Goal: Information Seeking & Learning: Learn about a topic

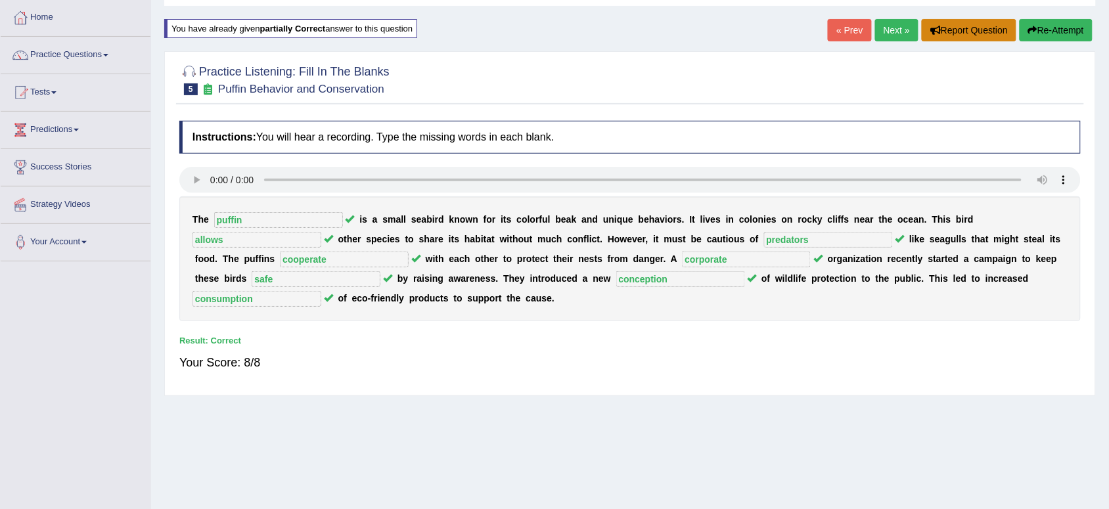
scroll to position [66, 0]
click at [897, 28] on link "Next »" at bounding box center [896, 30] width 43 height 22
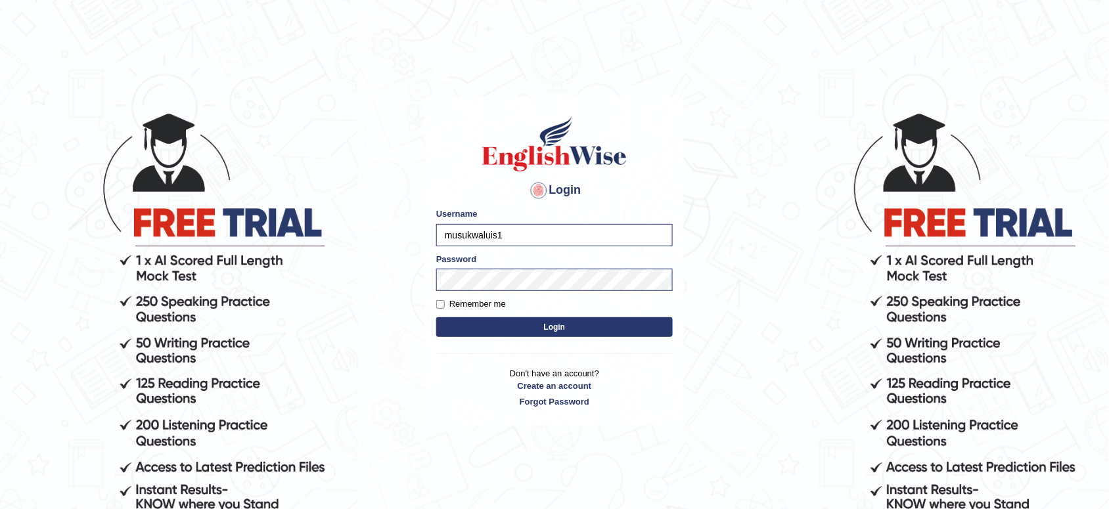
click at [486, 329] on button "Login" at bounding box center [554, 327] width 237 height 20
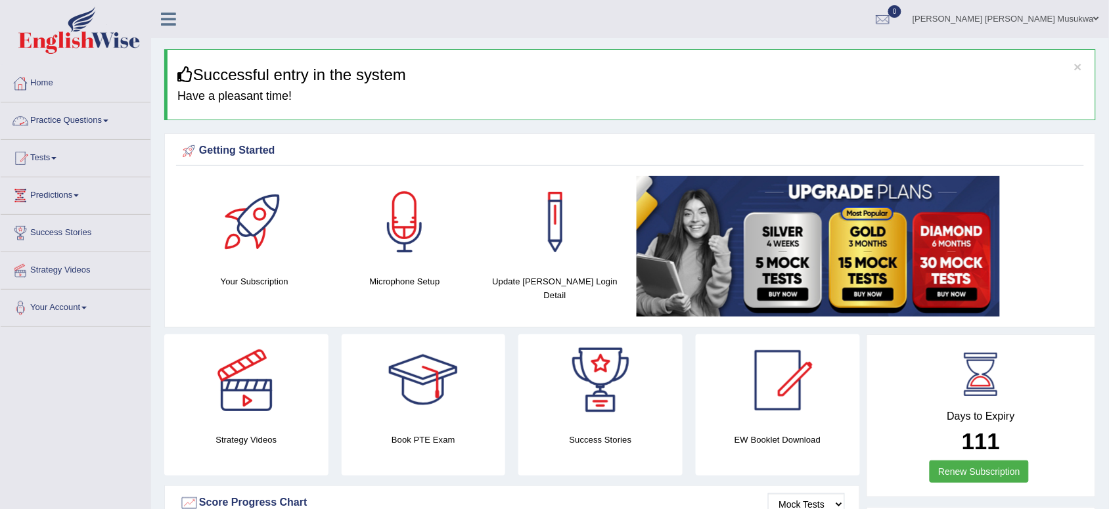
click at [74, 122] on link "Practice Questions" at bounding box center [76, 119] width 150 height 33
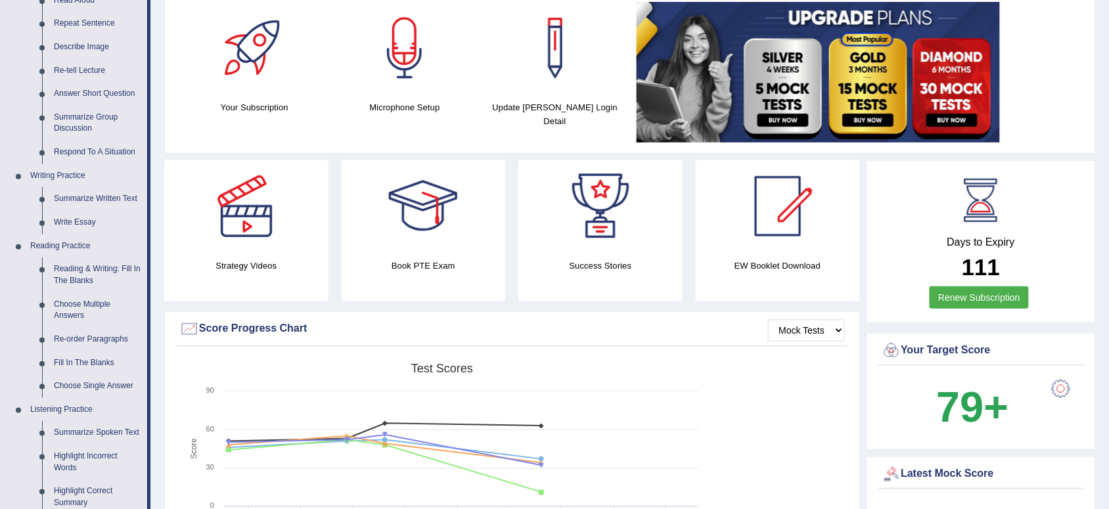
scroll to position [197, 0]
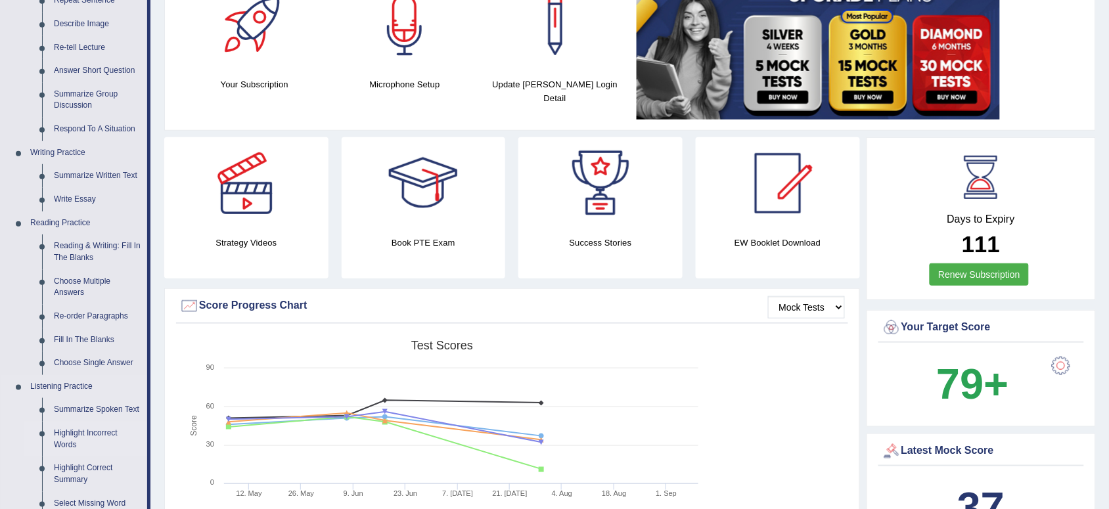
click at [99, 432] on link "Highlight Incorrect Words" at bounding box center [97, 439] width 99 height 35
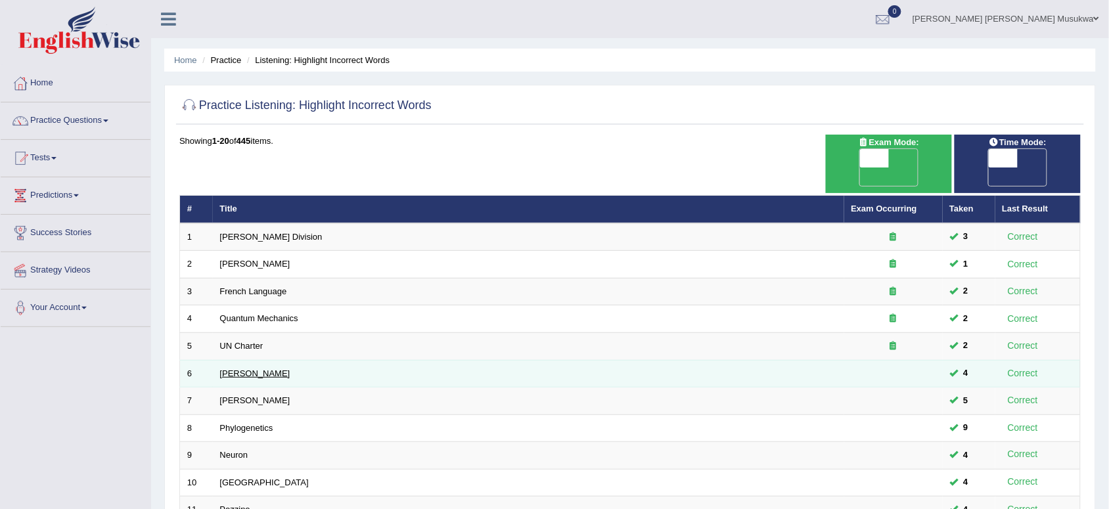
click at [221, 369] on link "[PERSON_NAME]" at bounding box center [255, 374] width 70 height 10
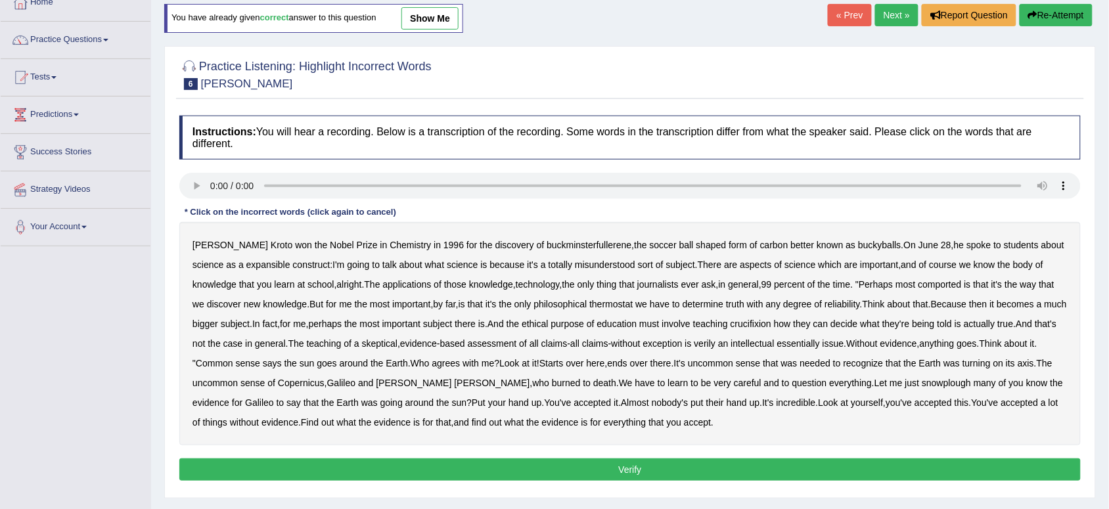
scroll to position [99, 0]
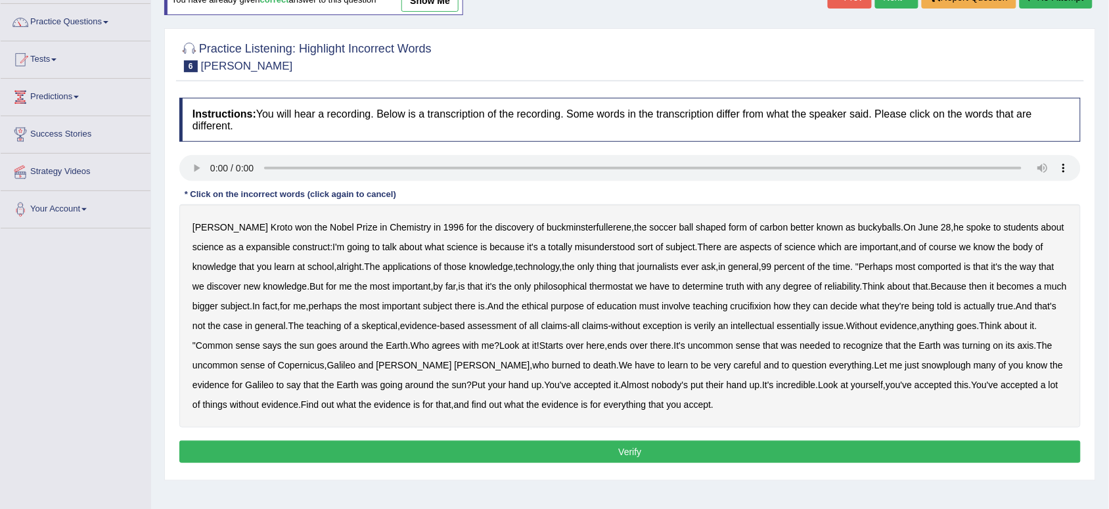
click at [246, 248] on b "expansible" at bounding box center [268, 247] width 44 height 11
click at [921, 270] on b "comported" at bounding box center [940, 267] width 43 height 11
click at [603, 288] on b "thermostat" at bounding box center [610, 286] width 43 height 11
click at [761, 303] on div "Harold Kroto won the Nobel Prize in Chemistry in 1996 for the discovery of buck…" at bounding box center [629, 315] width 901 height 223
click at [761, 303] on b "crucifixion" at bounding box center [751, 306] width 41 height 11
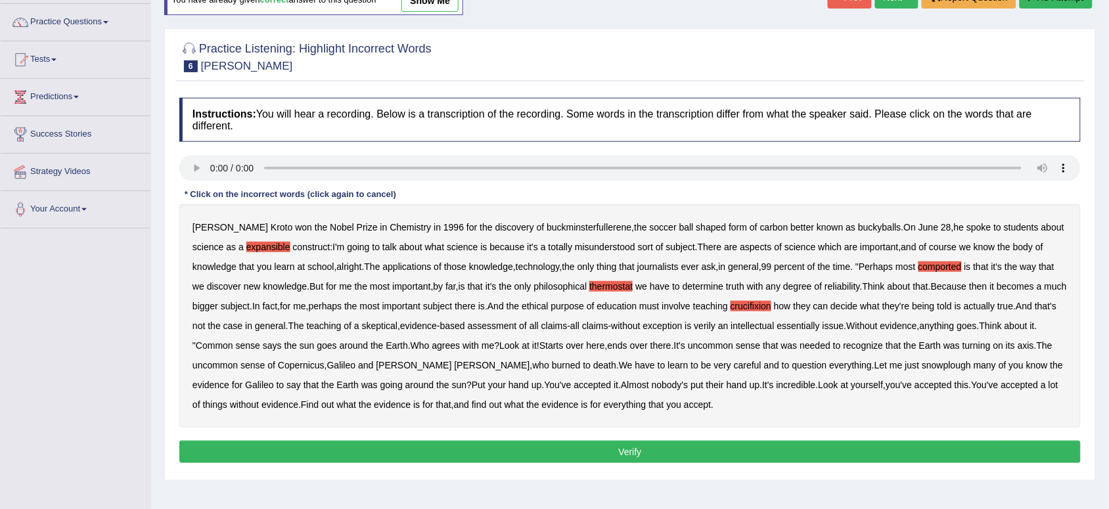
click at [884, 342] on b "recognize" at bounding box center [864, 345] width 40 height 11
click at [884, 346] on b "recognize" at bounding box center [864, 345] width 40 height 11
click at [922, 363] on b "snowplough" at bounding box center [946, 365] width 49 height 11
drag, startPoint x: 783, startPoint y: 371, endPoint x: 729, endPoint y: 368, distance: 53.3
click at [729, 368] on div "Harold Kroto won the Nobel Prize in Chemistry in 1996 for the discovery of buck…" at bounding box center [629, 315] width 901 height 223
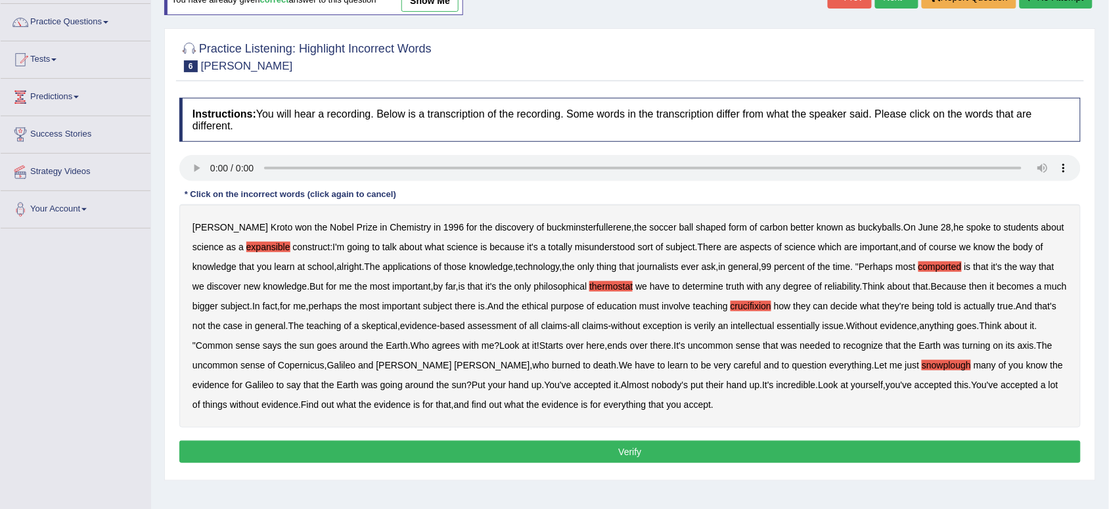
drag, startPoint x: 724, startPoint y: 252, endPoint x: 818, endPoint y: 244, distance: 94.2
click at [818, 244] on div "Harold Kroto won the Nobel Prize in Chemistry in 1996 for the discovery of buck…" at bounding box center [629, 315] width 901 height 223
click at [792, 283] on b "degree" at bounding box center [797, 286] width 29 height 11
click at [792, 284] on b "degree" at bounding box center [797, 286] width 29 height 11
drag, startPoint x: 862, startPoint y: 294, endPoint x: 756, endPoint y: 347, distance: 118.4
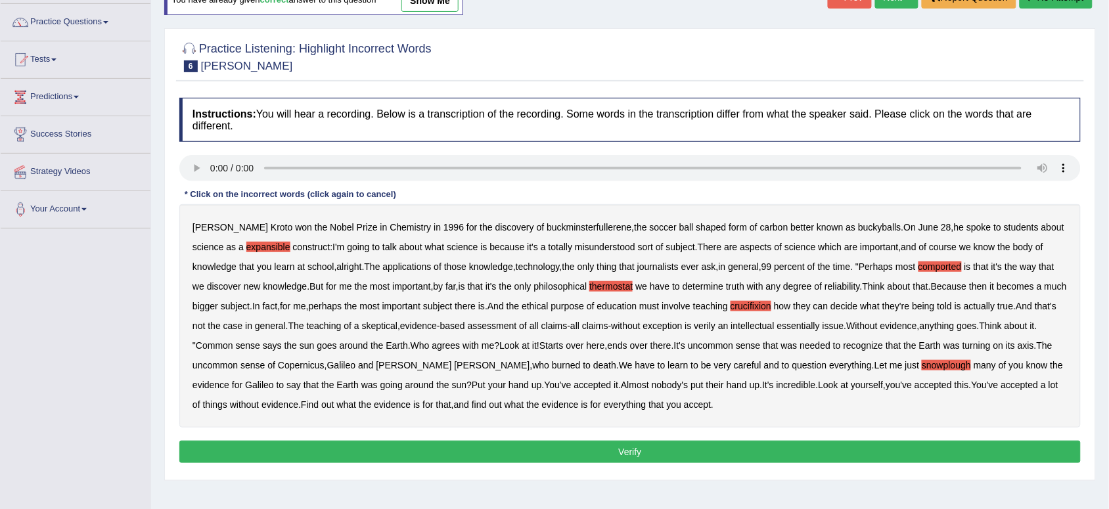
click at [862, 303] on div "Harold Kroto won the Nobel Prize in Chemistry in 1996 for the discovery of buck…" at bounding box center [629, 315] width 901 height 223
click at [716, 329] on b "verily" at bounding box center [706, 326] width 22 height 11
drag, startPoint x: 842, startPoint y: 333, endPoint x: 888, endPoint y: 349, distance: 48.6
click at [888, 349] on div "Harold Kroto won the Nobel Prize in Chemistry in 1996 for the discovery of buck…" at bounding box center [629, 315] width 901 height 223
click at [436, 409] on b "that" at bounding box center [443, 404] width 15 height 11
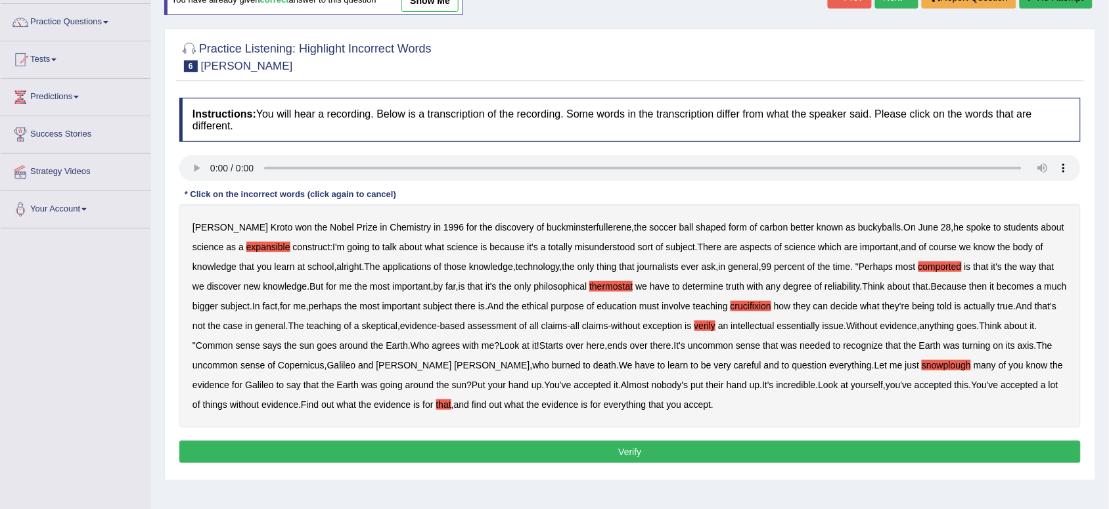
click at [419, 409] on div "Harold Kroto won the Nobel Prize in Chemistry in 1996 for the discovery of buck…" at bounding box center [629, 315] width 901 height 223
click at [436, 408] on b "that" at bounding box center [443, 404] width 15 height 11
click at [626, 450] on button "Verify" at bounding box center [629, 452] width 901 height 22
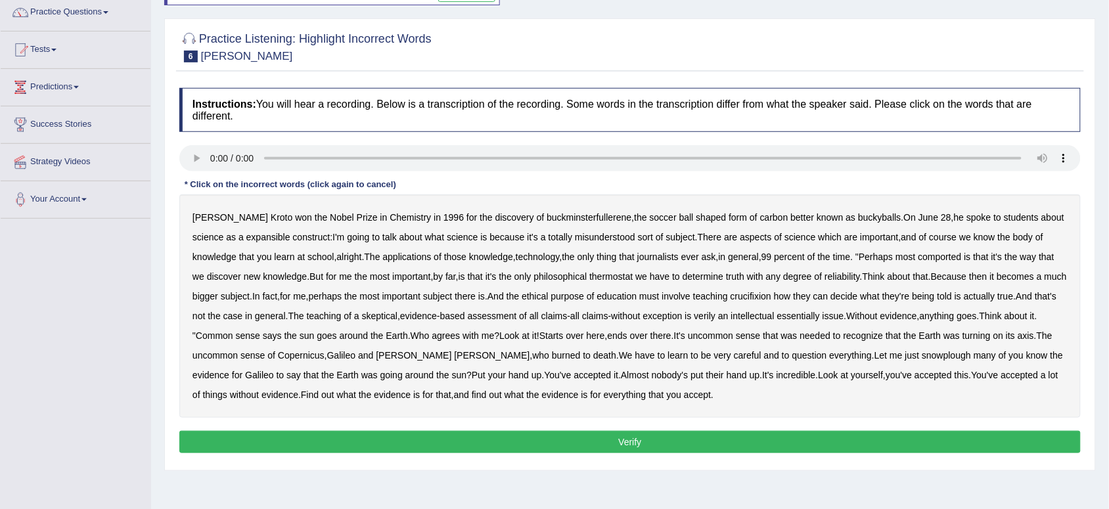
click at [743, 221] on div "Harold Kroto won the Nobel Prize in Chemistry in 1996 for the discovery of buck…" at bounding box center [629, 305] width 901 height 223
click at [744, 221] on div "Harold Kroto won the Nobel Prize in Chemistry in 1996 for the discovery of buck…" at bounding box center [629, 305] width 901 height 223
click at [246, 240] on b "expansible" at bounding box center [268, 237] width 44 height 11
click at [775, 255] on b "percent" at bounding box center [790, 257] width 31 height 11
click at [761, 266] on div "Harold Kroto won the Nobel Prize in Chemistry in 1996 for the discovery of buck…" at bounding box center [629, 305] width 901 height 223
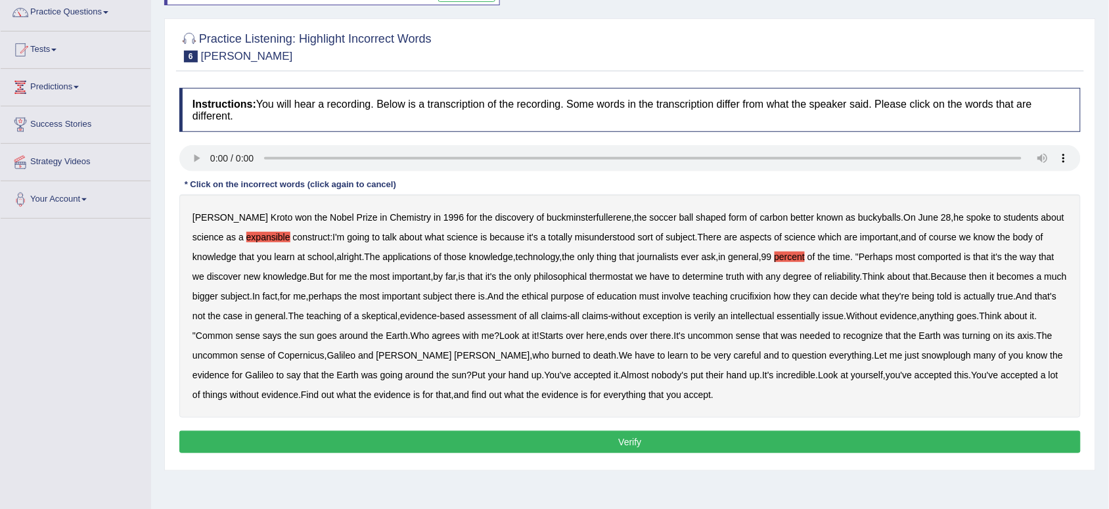
click at [775, 254] on b "percent" at bounding box center [790, 257] width 31 height 11
click at [919, 257] on b "comported" at bounding box center [940, 257] width 43 height 11
click at [608, 277] on b "thermostat" at bounding box center [610, 276] width 43 height 11
click at [763, 294] on b "crucifixion" at bounding box center [751, 296] width 41 height 11
click at [743, 326] on div "Harold Kroto won the Nobel Prize in Chemistry in 1996 for the discovery of buck…" at bounding box center [629, 305] width 901 height 223
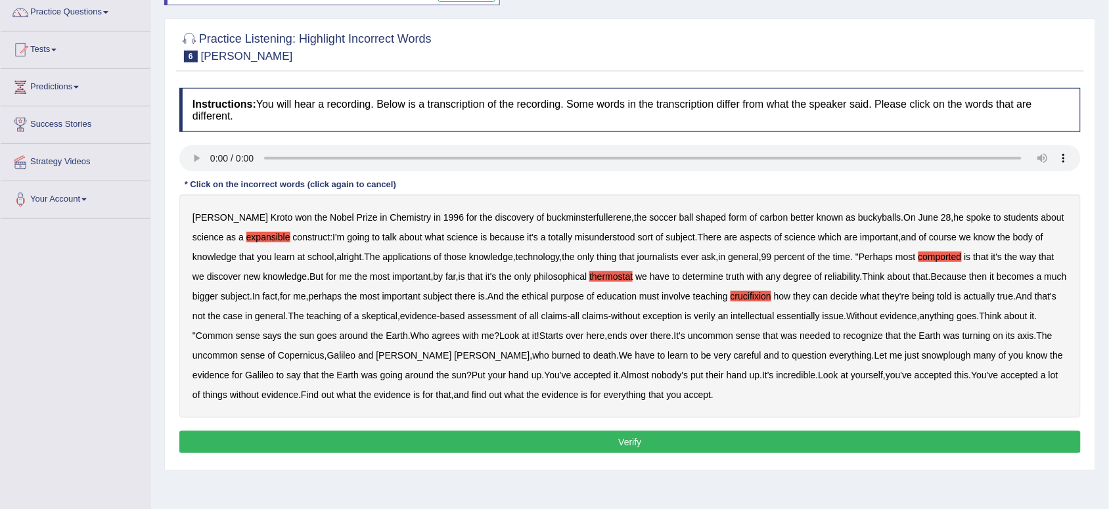
click at [716, 316] on b "verily" at bounding box center [706, 316] width 22 height 11
drag, startPoint x: 879, startPoint y: 339, endPoint x: 737, endPoint y: 348, distance: 142.9
click at [737, 348] on div "Harold Kroto won the Nobel Prize in Chemistry in 1996 for the discovery of buck…" at bounding box center [629, 305] width 901 height 223
click at [445, 346] on div "Harold Kroto won the Nobel Prize in Chemistry in 1996 for the discovery of buck…" at bounding box center [629, 305] width 901 height 223
click at [496, 361] on div "Harold Kroto won the Nobel Prize in Chemistry in 1996 for the discovery of buck…" at bounding box center [629, 305] width 901 height 223
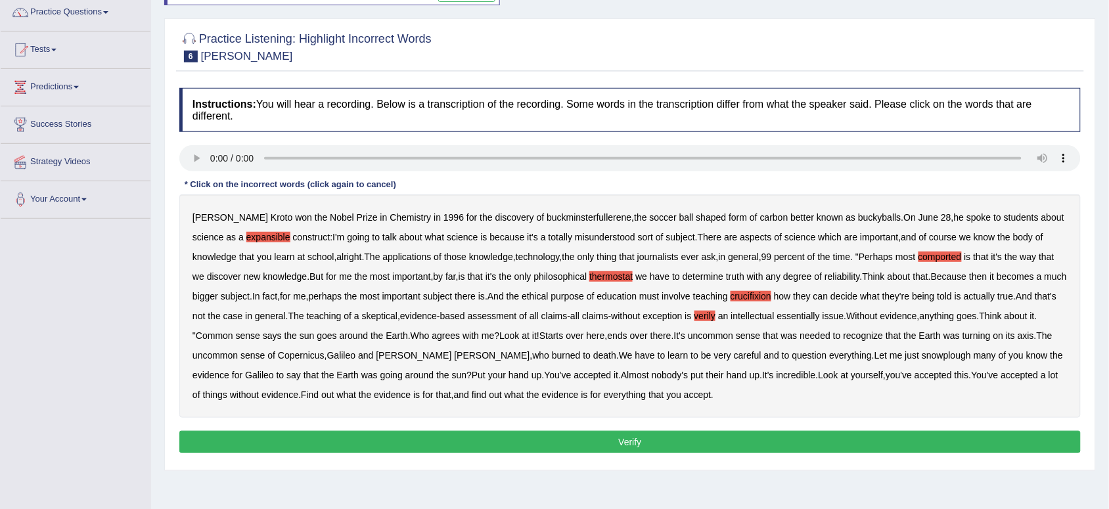
drag, startPoint x: 672, startPoint y: 347, endPoint x: 549, endPoint y: 355, distance: 123.1
click at [549, 355] on div "Harold Kroto won the Nobel Prize in Chemistry in 1996 for the discovery of buck…" at bounding box center [629, 305] width 901 height 223
drag, startPoint x: 629, startPoint y: 382, endPoint x: 644, endPoint y: 371, distance: 18.3
click at [644, 371] on div "Harold Kroto won the Nobel Prize in Chemistry in 1996 for the discovery of buck…" at bounding box center [629, 305] width 901 height 223
drag, startPoint x: 758, startPoint y: 371, endPoint x: 812, endPoint y: 350, distance: 58.7
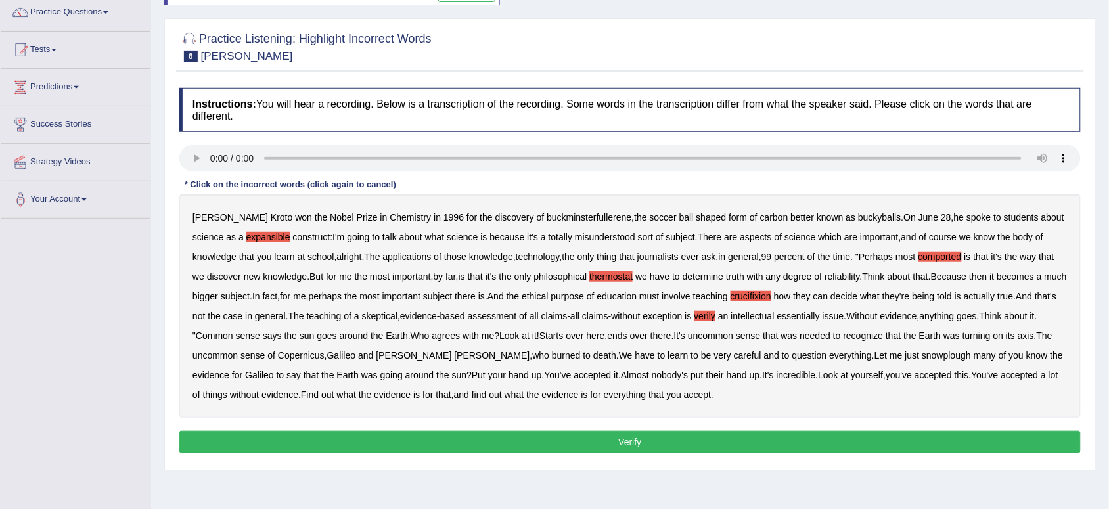
click at [812, 350] on div "Harold Kroto won the Nobel Prize in Chemistry in 1996 for the discovery of buck…" at bounding box center [629, 305] width 901 height 223
click at [922, 352] on b "snowplough" at bounding box center [946, 355] width 49 height 11
click at [490, 176] on div "Instructions: You will hear a recording. Below is a transcription of the record…" at bounding box center [630, 272] width 908 height 382
drag, startPoint x: 409, startPoint y: 179, endPoint x: 359, endPoint y: 184, distance: 50.8
click at [359, 184] on div "Instructions: You will hear a recording. Below is a transcription of the record…" at bounding box center [630, 272] width 908 height 382
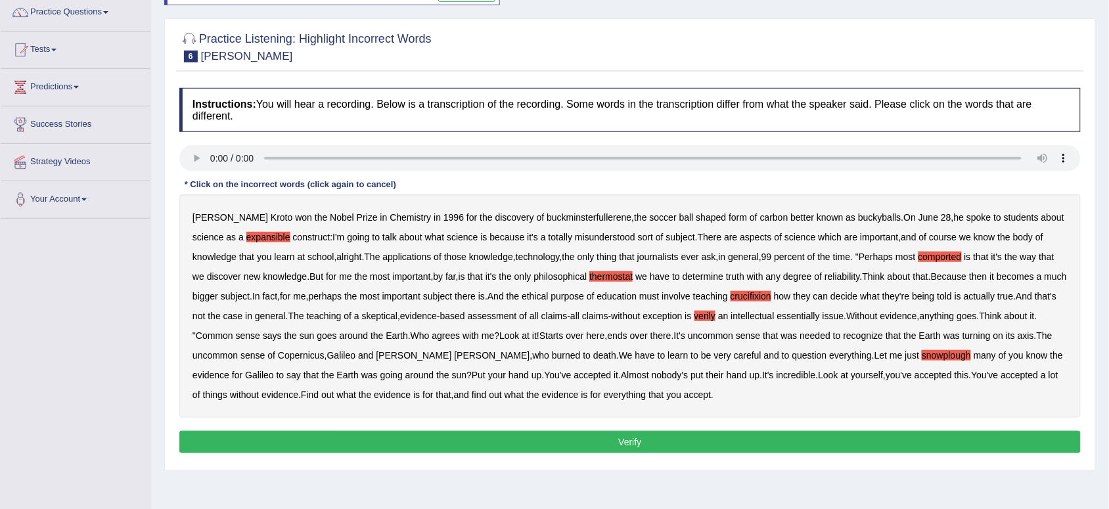
click at [265, 196] on div "Harold Kroto won the Nobel Prize in Chemistry in 1996 for the discovery of buck…" at bounding box center [629, 305] width 901 height 223
click at [820, 317] on b "essentially" at bounding box center [798, 316] width 43 height 11
click at [641, 438] on button "Verify" at bounding box center [629, 442] width 901 height 22
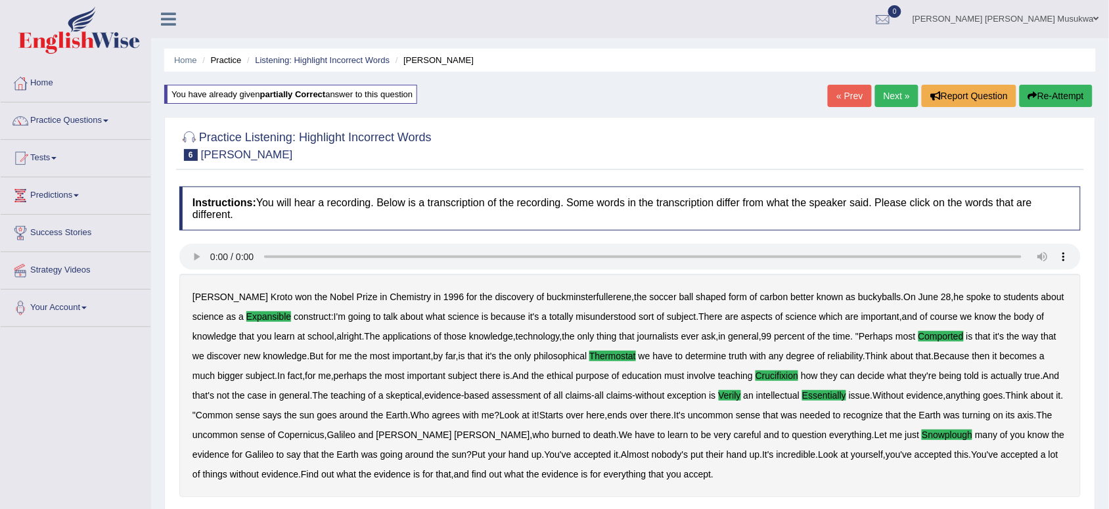
click at [889, 89] on link "Next »" at bounding box center [896, 96] width 43 height 22
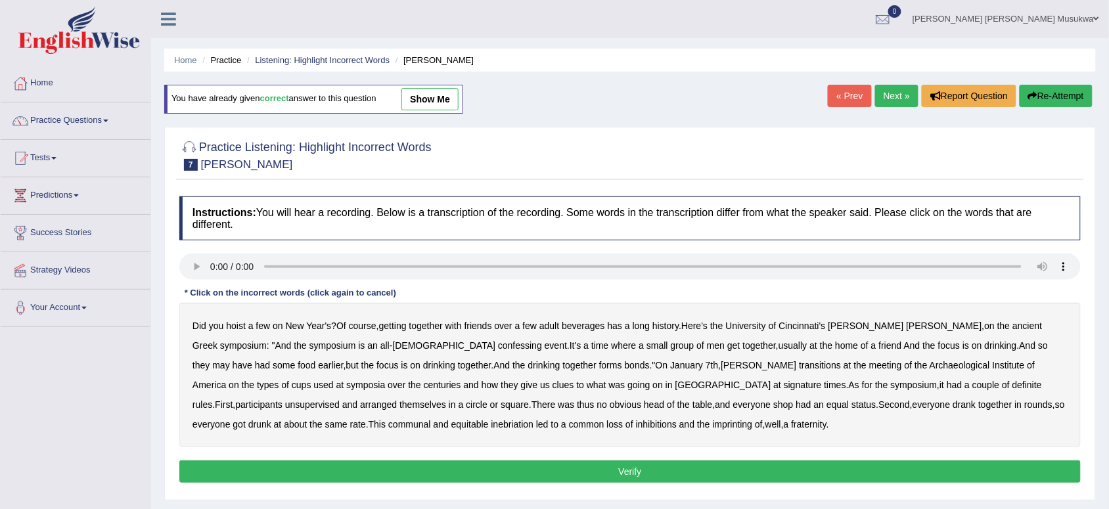
click at [891, 390] on b "symposium" at bounding box center [914, 385] width 47 height 11
click at [609, 378] on div "Did you hoist a few on New Year's ? Of course , getting together with friends o…" at bounding box center [629, 375] width 901 height 145
click at [891, 382] on b "symposium" at bounding box center [914, 385] width 47 height 11
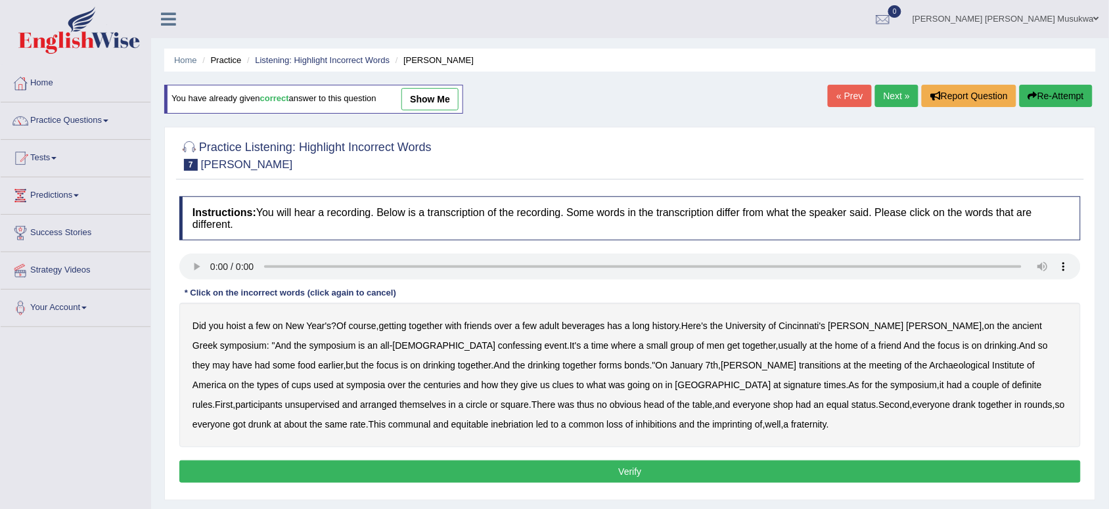
click at [784, 386] on b "signature" at bounding box center [803, 385] width 38 height 11
click at [713, 421] on b "imprinting" at bounding box center [733, 424] width 40 height 11
click at [498, 345] on b "confessing" at bounding box center [520, 345] width 44 height 11
drag, startPoint x: 445, startPoint y: 346, endPoint x: 524, endPoint y: 432, distance: 116.8
click at [524, 432] on div "Did you hoist a few on New Year's ? Of course , getting together with friends o…" at bounding box center [629, 375] width 901 height 145
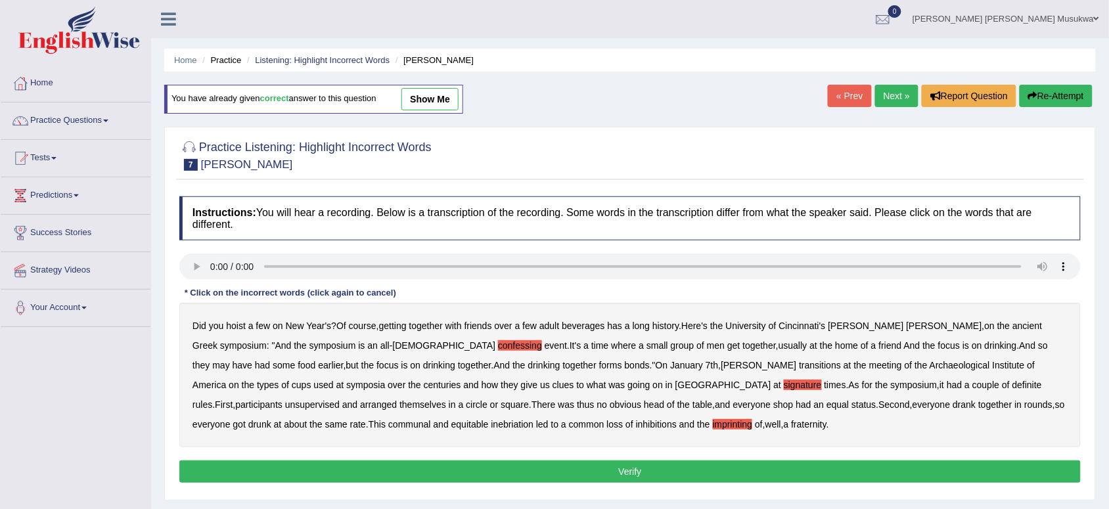
click at [340, 399] on b "unsupervised" at bounding box center [312, 404] width 55 height 11
click at [799, 363] on b "transitions" at bounding box center [820, 365] width 42 height 11
click at [625, 470] on button "Verify" at bounding box center [629, 472] width 901 height 22
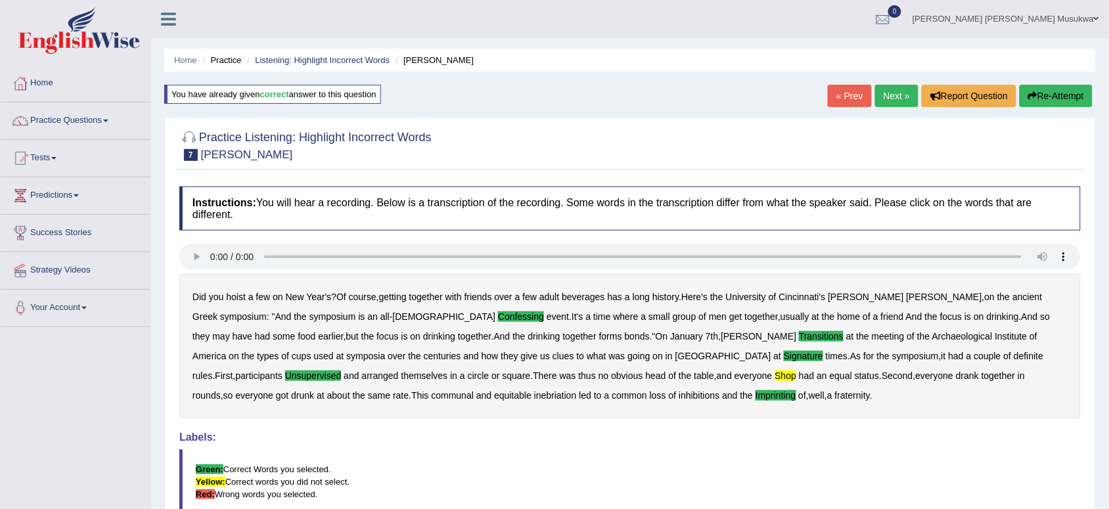
click at [1053, 97] on button "Re-Attempt" at bounding box center [1056, 96] width 73 height 22
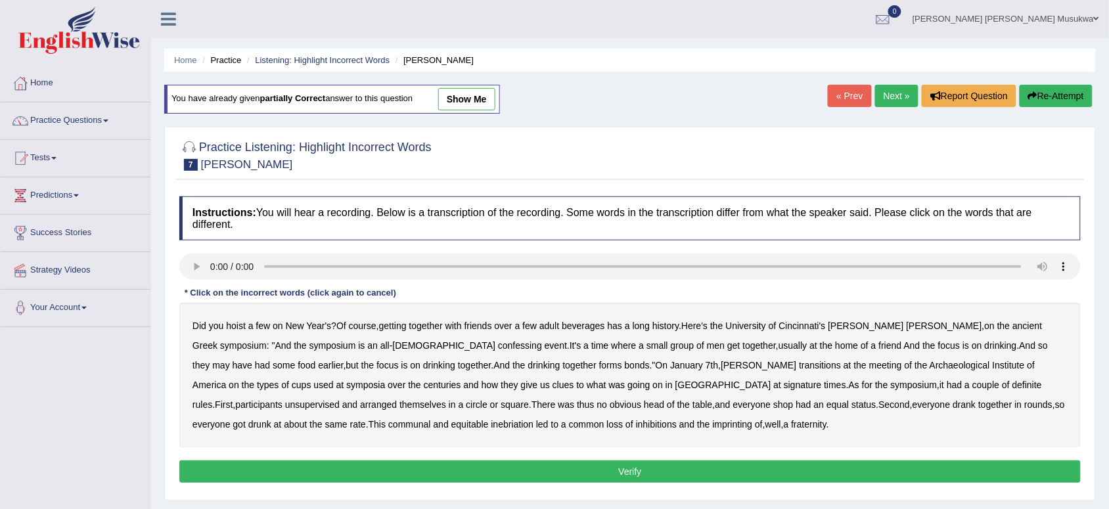
click at [498, 344] on b "confessing" at bounding box center [520, 345] width 44 height 11
drag, startPoint x: 979, startPoint y: 340, endPoint x: 993, endPoint y: 345, distance: 15.4
click at [994, 345] on div "Did you hoist a few on New Year's ? Of course , getting together with friends o…" at bounding box center [629, 375] width 901 height 145
click at [440, 373] on div "Did you hoist a few on New Year's ? Of course , getting together with friends o…" at bounding box center [629, 375] width 901 height 145
click at [796, 408] on b "had" at bounding box center [803, 404] width 15 height 11
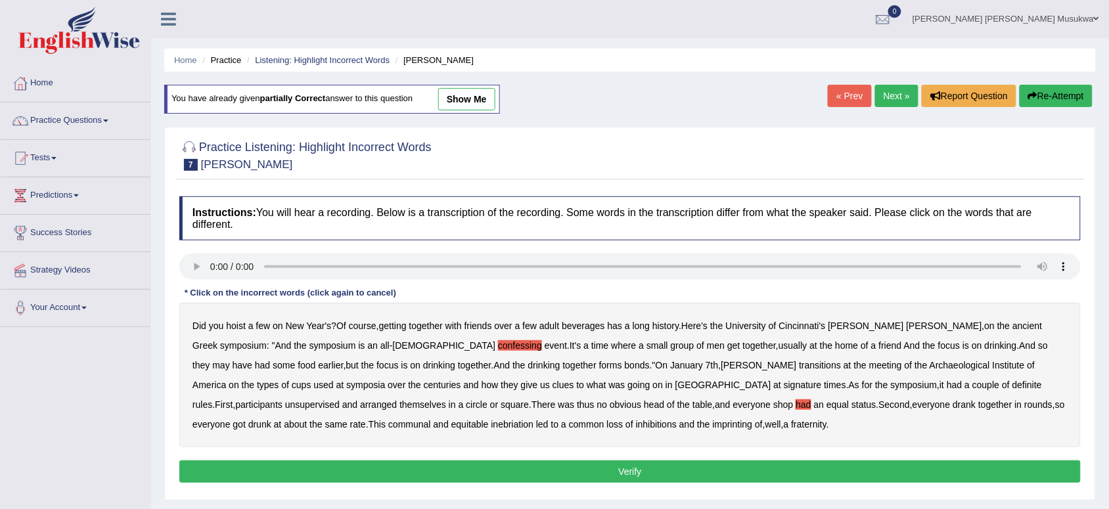
click at [796, 403] on b "had" at bounding box center [803, 404] width 15 height 11
click at [799, 363] on b "transitions" at bounding box center [820, 365] width 42 height 11
click at [784, 383] on b "signature" at bounding box center [803, 385] width 38 height 11
click at [340, 399] on b "unsupervised" at bounding box center [312, 404] width 55 height 11
click at [487, 399] on div "Did you hoist a few on New Year's ? Of course , getting together with friends o…" at bounding box center [629, 375] width 901 height 145
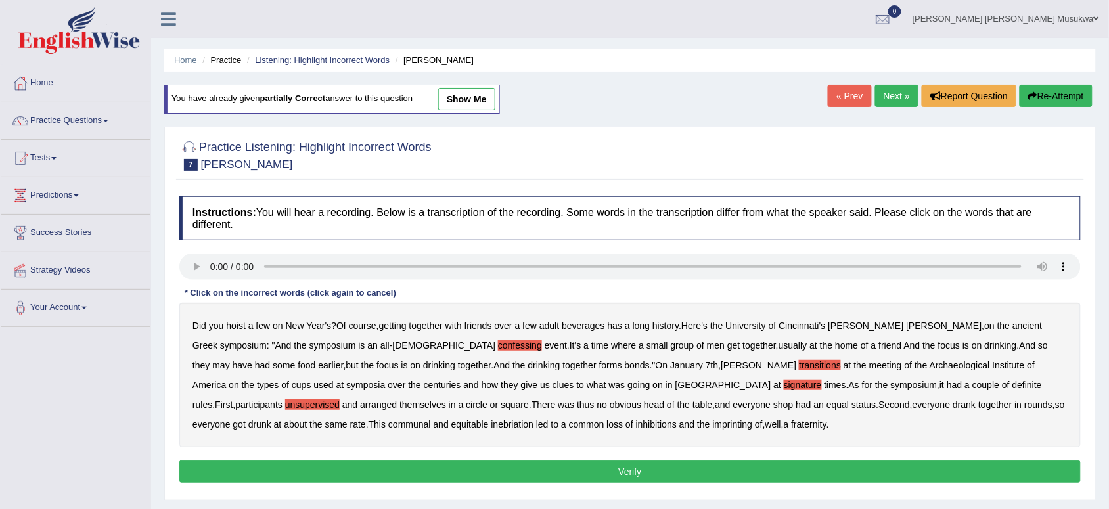
click at [773, 405] on b "shop" at bounding box center [783, 404] width 20 height 11
click at [481, 430] on div "Did you hoist a few on New Year's ? Of course , getting together with friends o…" at bounding box center [629, 375] width 901 height 145
click at [713, 426] on b "imprinting" at bounding box center [733, 424] width 40 height 11
click at [649, 470] on button "Verify" at bounding box center [629, 472] width 901 height 22
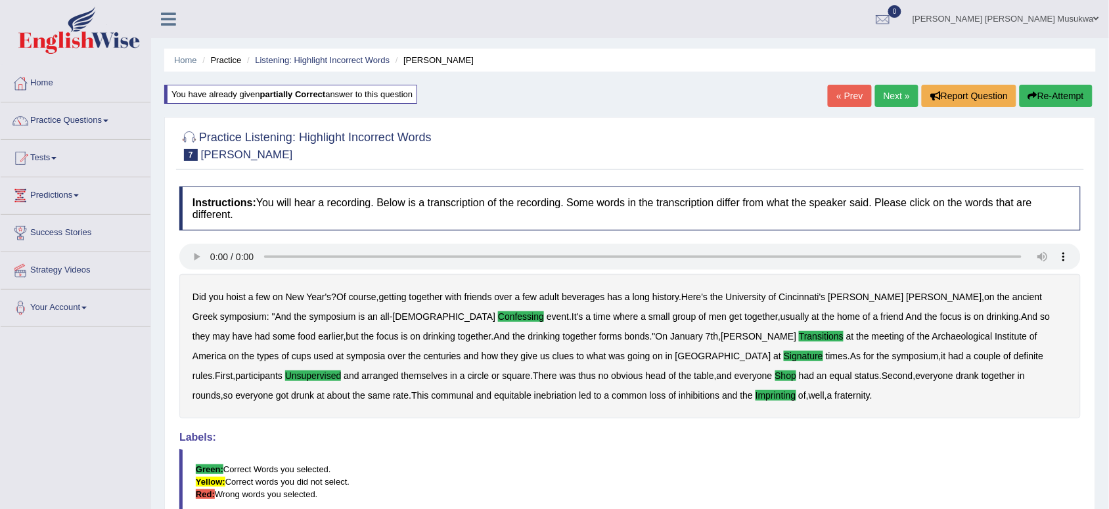
click at [879, 89] on link "Next »" at bounding box center [896, 96] width 43 height 22
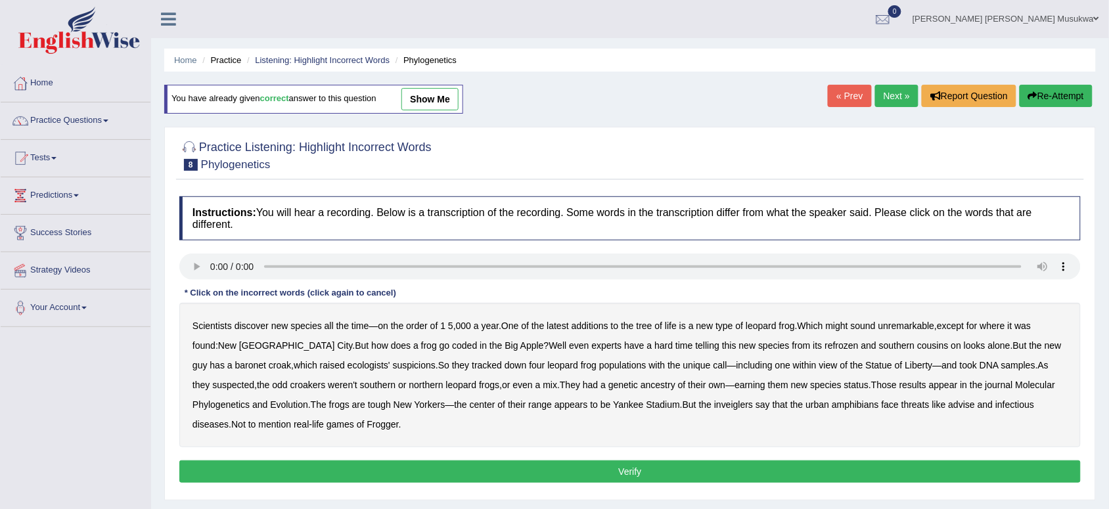
click at [714, 353] on div "Scientists discover new species all the time — on the order of 1 5 , 000 a year…" at bounding box center [629, 375] width 901 height 145
click at [348, 360] on b "ecologists'" at bounding box center [369, 365] width 43 height 11
click at [714, 402] on b "inveiglers" at bounding box center [733, 404] width 39 height 11
click at [622, 350] on div "Scientists discover new species all the time — on the order of 1 5 , 000 a year…" at bounding box center [629, 375] width 901 height 145
click at [949, 407] on b "advise" at bounding box center [962, 404] width 26 height 11
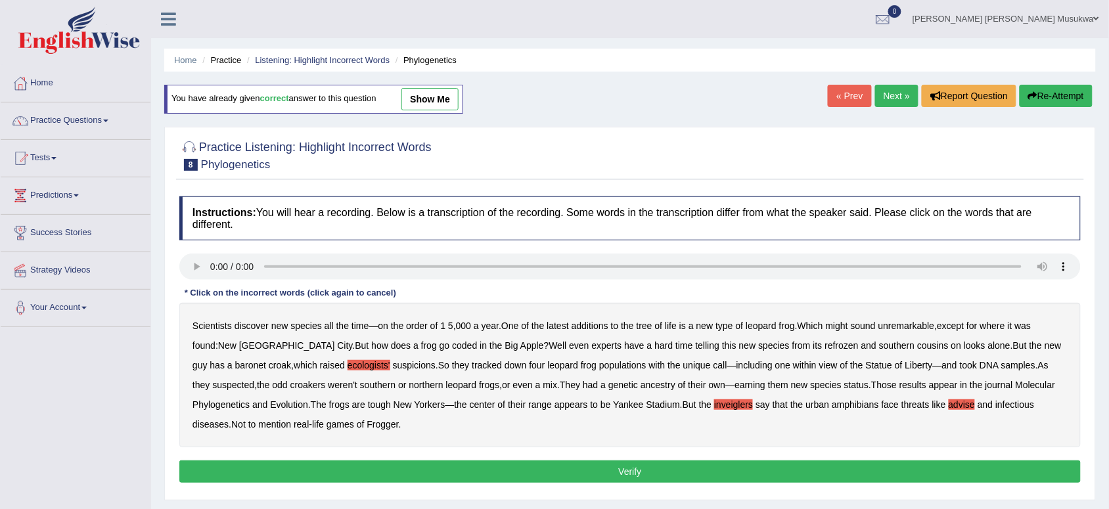
click at [825, 350] on b "refrozen" at bounding box center [842, 345] width 34 height 11
drag, startPoint x: 769, startPoint y: 403, endPoint x: 802, endPoint y: 411, distance: 33.8
click at [802, 411] on div "Scientists discover new species all the time — on the order of 1 5 , 000 a year…" at bounding box center [629, 375] width 901 height 145
click at [626, 474] on button "Verify" at bounding box center [629, 472] width 901 height 22
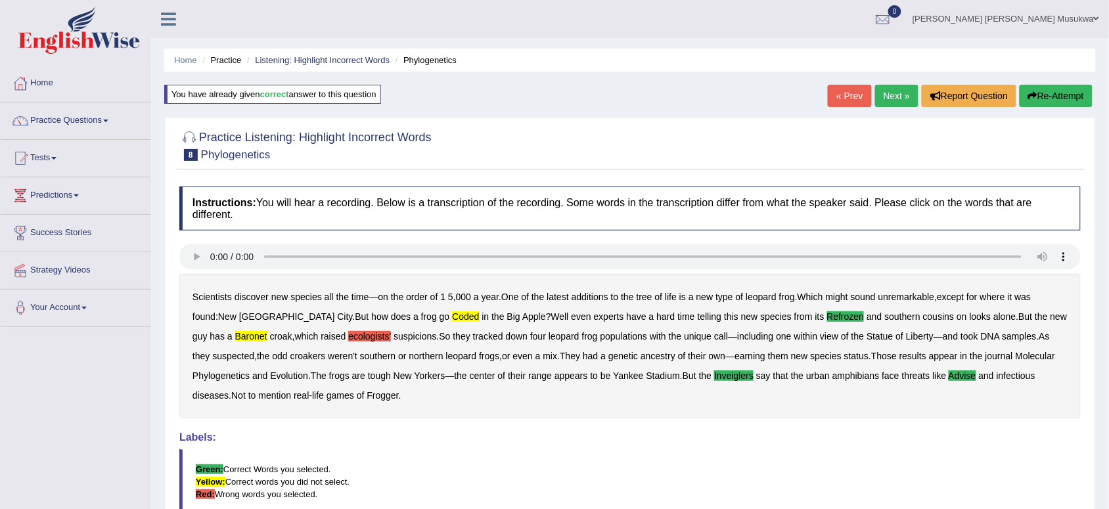
click at [1062, 89] on button "Re-Attempt" at bounding box center [1056, 96] width 73 height 22
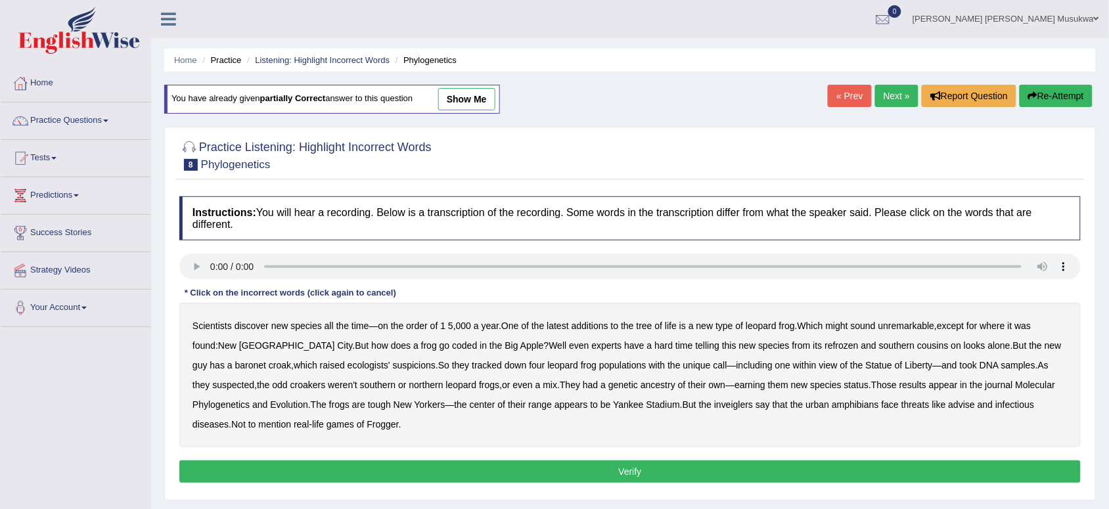
drag, startPoint x: 381, startPoint y: 338, endPoint x: 409, endPoint y: 343, distance: 28.6
click at [409, 343] on div "Scientists discover new species all the time — on the order of 1 5 , 000 a year…" at bounding box center [629, 375] width 901 height 145
drag, startPoint x: 599, startPoint y: 313, endPoint x: 503, endPoint y: 327, distance: 97.6
click at [503, 327] on div "Scientists discover new species all the time — on the order of 1 5 , 000 a year…" at bounding box center [629, 375] width 901 height 145
click at [452, 346] on b "coded" at bounding box center [464, 345] width 25 height 11
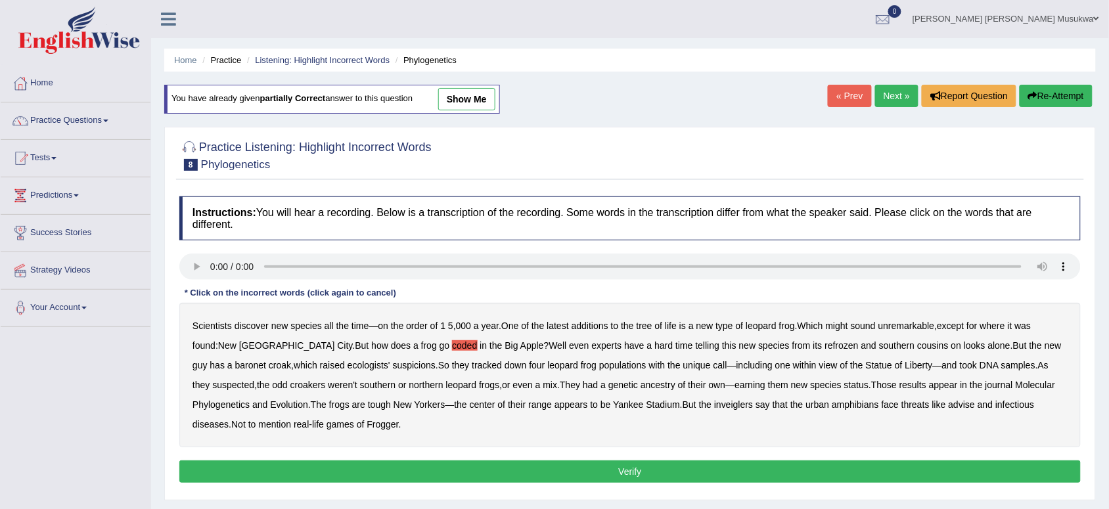
drag, startPoint x: 720, startPoint y: 332, endPoint x: 739, endPoint y: 340, distance: 20.9
click at [739, 340] on div "Scientists discover new species all the time — on the order of 1 5 , 000 a year…" at bounding box center [629, 375] width 901 height 145
click at [825, 340] on b "refrozen" at bounding box center [842, 345] width 34 height 11
click at [348, 366] on b "ecologists'" at bounding box center [369, 365] width 43 height 11
click at [949, 404] on b "advise" at bounding box center [962, 404] width 26 height 11
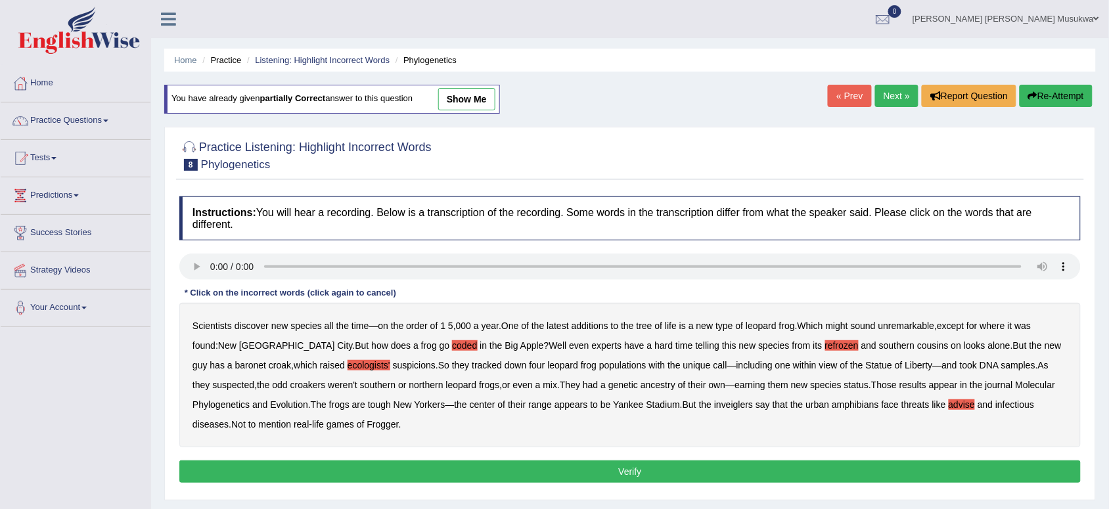
click at [714, 402] on b "inveiglers" at bounding box center [733, 404] width 39 height 11
click at [876, 327] on b "sound" at bounding box center [863, 326] width 25 height 11
drag, startPoint x: 880, startPoint y: 327, endPoint x: 873, endPoint y: 327, distance: 7.9
click at [876, 327] on b "sound" at bounding box center [863, 326] width 25 height 11
click at [266, 360] on b "baronet" at bounding box center [250, 365] width 31 height 11
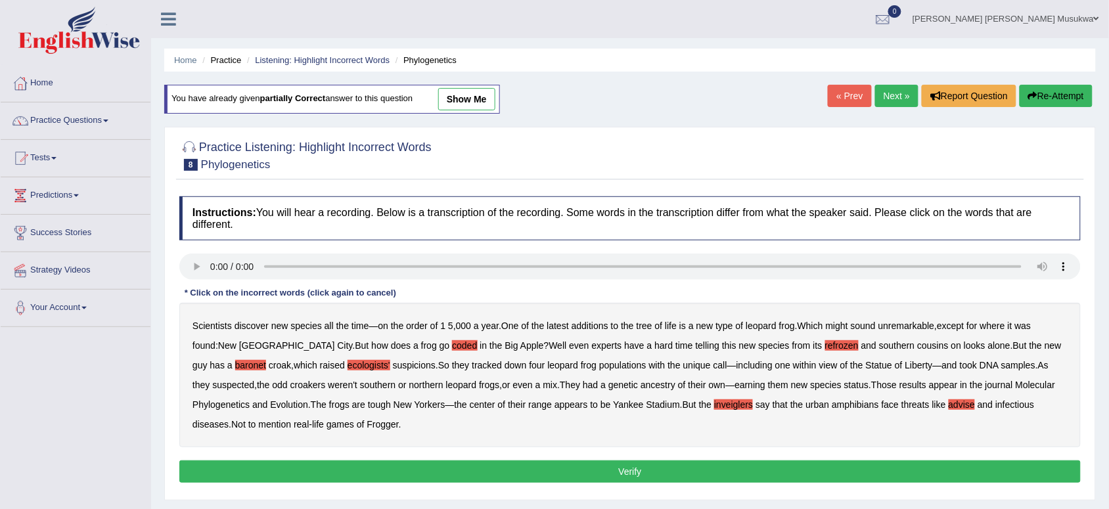
click at [641, 478] on button "Verify" at bounding box center [629, 472] width 901 height 22
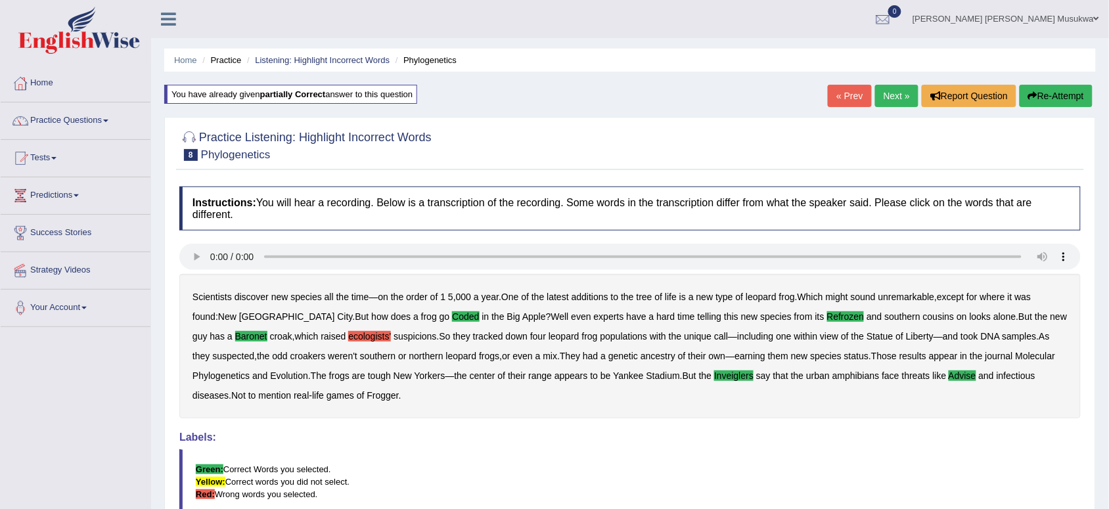
click at [1062, 97] on button "Re-Attempt" at bounding box center [1056, 96] width 73 height 22
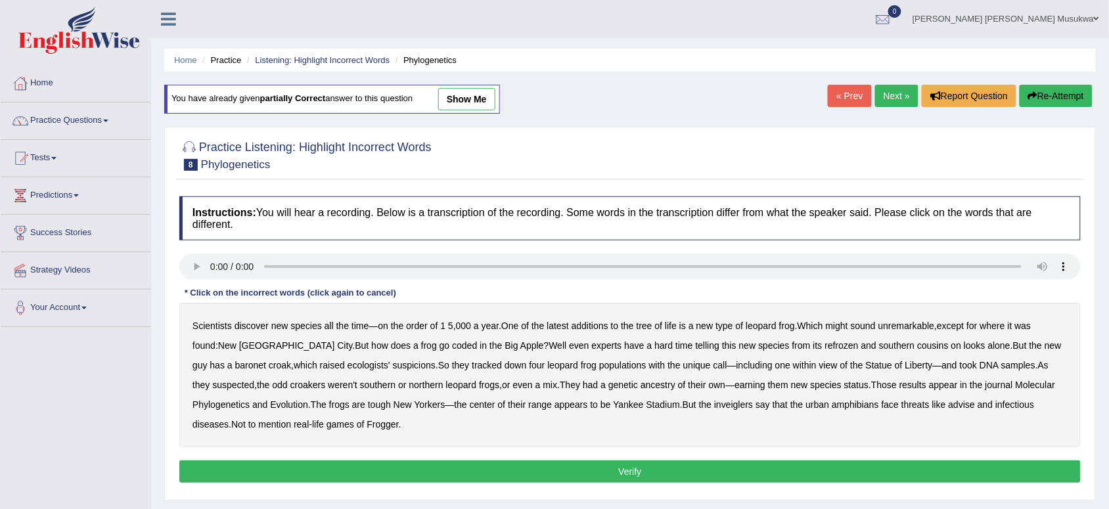
drag, startPoint x: 658, startPoint y: 335, endPoint x: 685, endPoint y: 330, distance: 28.1
click at [685, 330] on div "Scientists discover new species all the time — on the order of 1 5 , 000 a year…" at bounding box center [629, 375] width 901 height 145
click at [452, 346] on b "coded" at bounding box center [464, 345] width 25 height 11
click at [479, 383] on b "frogs" at bounding box center [489, 385] width 20 height 11
click at [188, 269] on div "Instructions: You will hear a recording. Below is a transcription of the record…" at bounding box center [630, 342] width 908 height 304
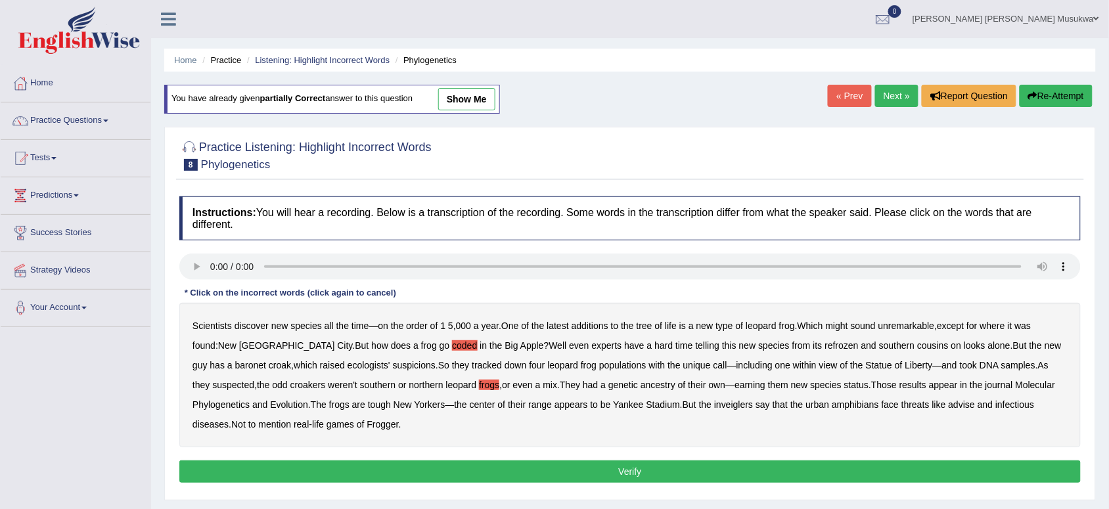
click at [714, 406] on b "inveiglers" at bounding box center [733, 404] width 39 height 11
click at [901, 407] on b "threats" at bounding box center [915, 404] width 28 height 11
click at [901, 408] on b "threats" at bounding box center [915, 404] width 28 height 11
click at [859, 411] on div "Scientists discover new species all the time — on the order of 1 5 , 000 a year…" at bounding box center [629, 375] width 901 height 145
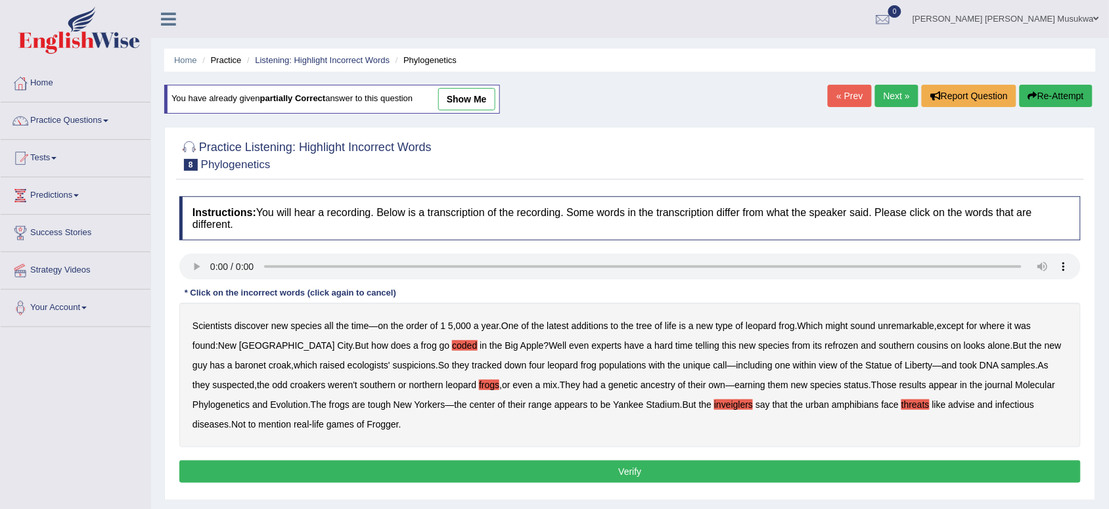
click at [856, 412] on div "Scientists discover new species all the time — on the order of 1 5 , 000 a year…" at bounding box center [629, 375] width 901 height 145
click at [901, 408] on b "threats" at bounding box center [915, 404] width 28 height 11
click at [978, 401] on b "and" at bounding box center [985, 404] width 15 height 11
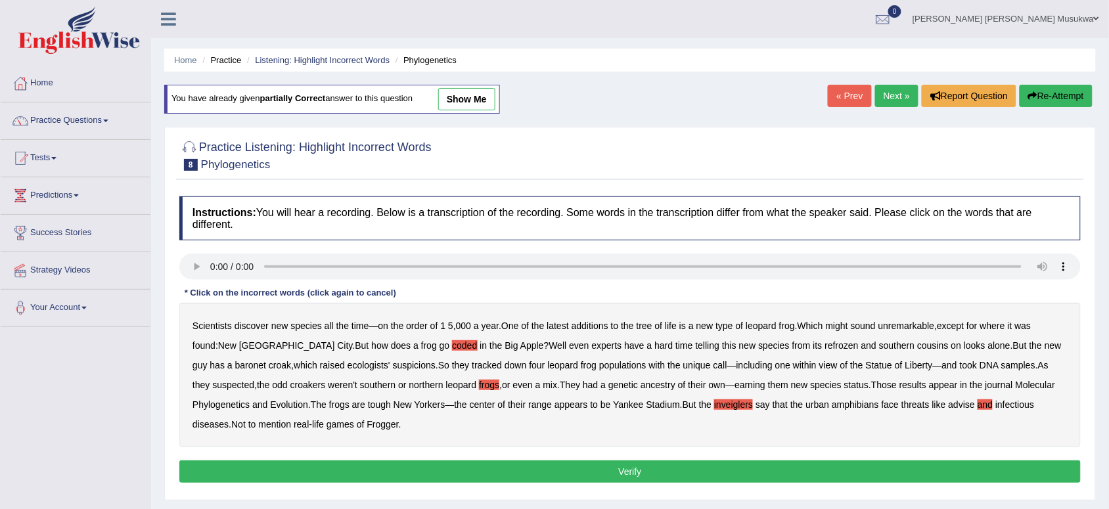
click at [978, 406] on b "and" at bounding box center [985, 404] width 15 height 11
click at [949, 405] on b "advise" at bounding box center [962, 404] width 26 height 11
click at [825, 348] on b "refrozen" at bounding box center [842, 345] width 34 height 11
click at [266, 360] on b "baronet" at bounding box center [250, 365] width 31 height 11
drag, startPoint x: 691, startPoint y: 360, endPoint x: 646, endPoint y: 463, distance: 112.7
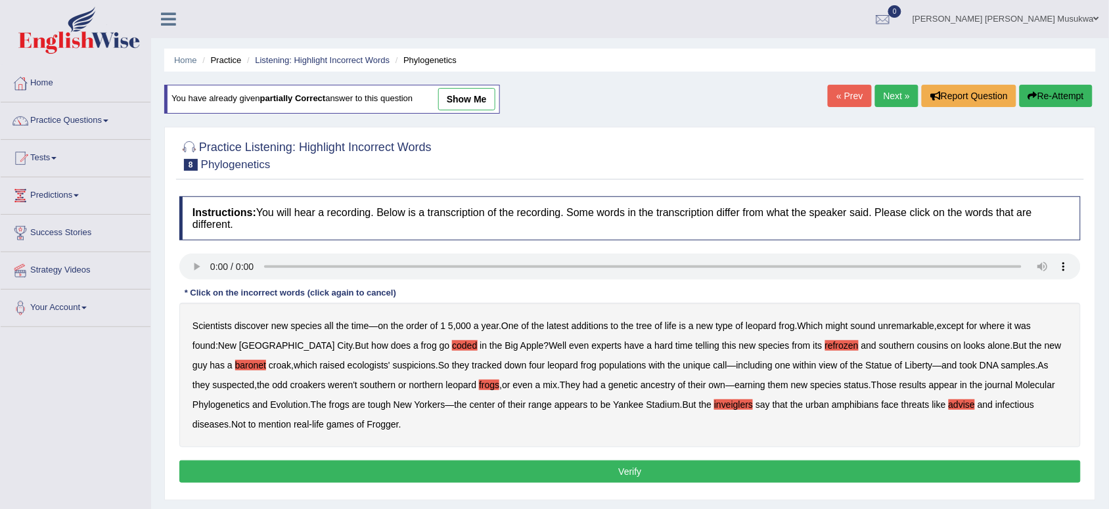
click at [646, 463] on div "Instructions: You will hear a recording. Below is a transcription of the record…" at bounding box center [630, 342] width 908 height 304
click at [631, 467] on button "Verify" at bounding box center [629, 472] width 901 height 22
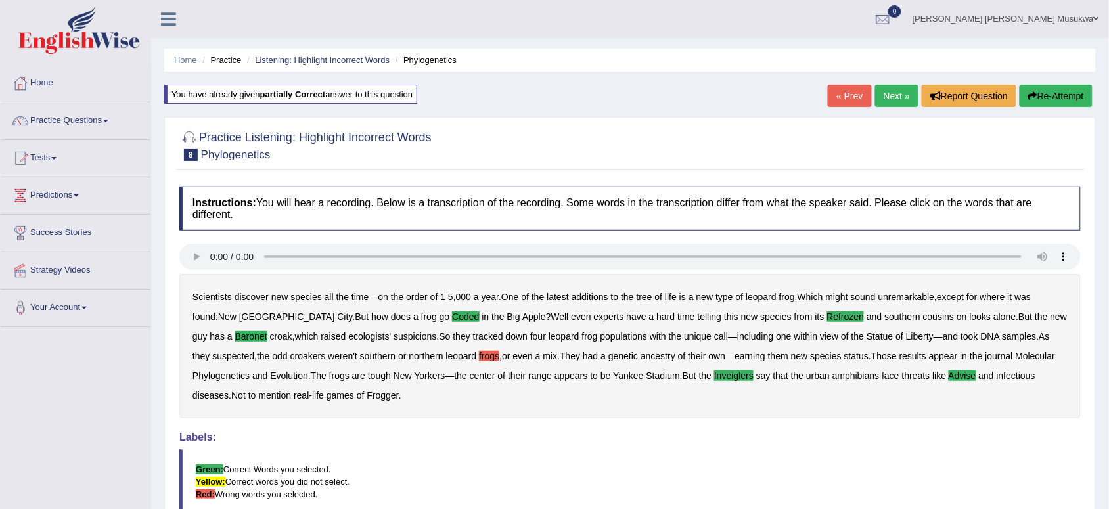
click at [1057, 90] on button "Re-Attempt" at bounding box center [1056, 96] width 73 height 22
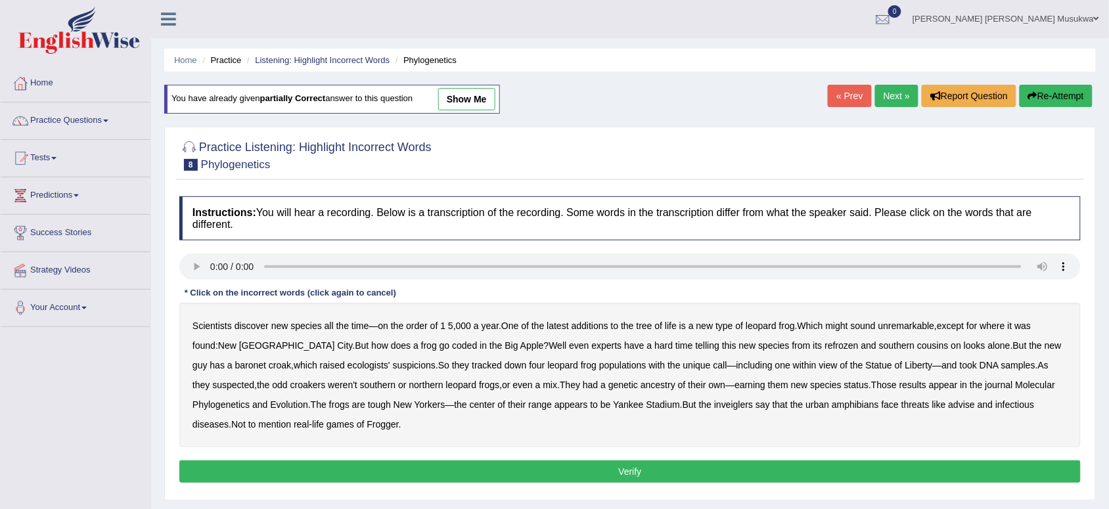
click at [452, 347] on b "coded" at bounding box center [464, 345] width 25 height 11
click at [825, 344] on b "refrozen" at bounding box center [842, 345] width 34 height 11
click at [266, 360] on b "baronet" at bounding box center [250, 365] width 31 height 11
drag, startPoint x: 763, startPoint y: 365, endPoint x: 804, endPoint y: 363, distance: 40.1
click at [804, 363] on div "Scientists discover new species all the time — on the order of 1 5 , 000 a year…" at bounding box center [629, 375] width 901 height 145
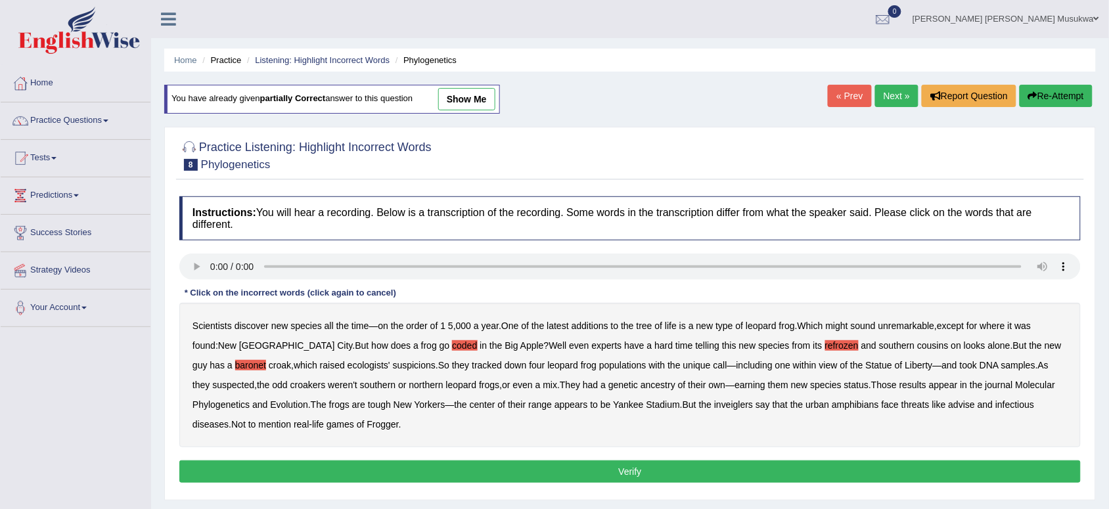
click at [714, 404] on b "inveiglers" at bounding box center [733, 404] width 39 height 11
click at [949, 405] on b "advise" at bounding box center [962, 404] width 26 height 11
drag, startPoint x: 470, startPoint y: 350, endPoint x: 520, endPoint y: 373, distance: 55.6
click at [520, 373] on div "Scientists discover new species all the time — on the order of 1 5 , 000 a year…" at bounding box center [629, 375] width 901 height 145
click at [513, 386] on b "even" at bounding box center [523, 385] width 20 height 11
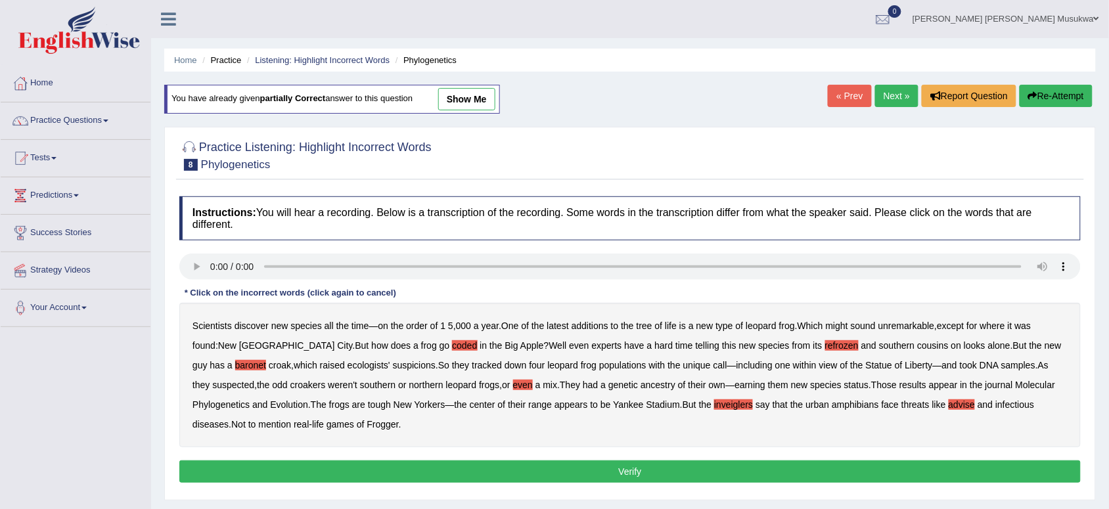
click at [513, 386] on b "even" at bounding box center [523, 385] width 20 height 11
click at [625, 468] on button "Verify" at bounding box center [629, 472] width 901 height 22
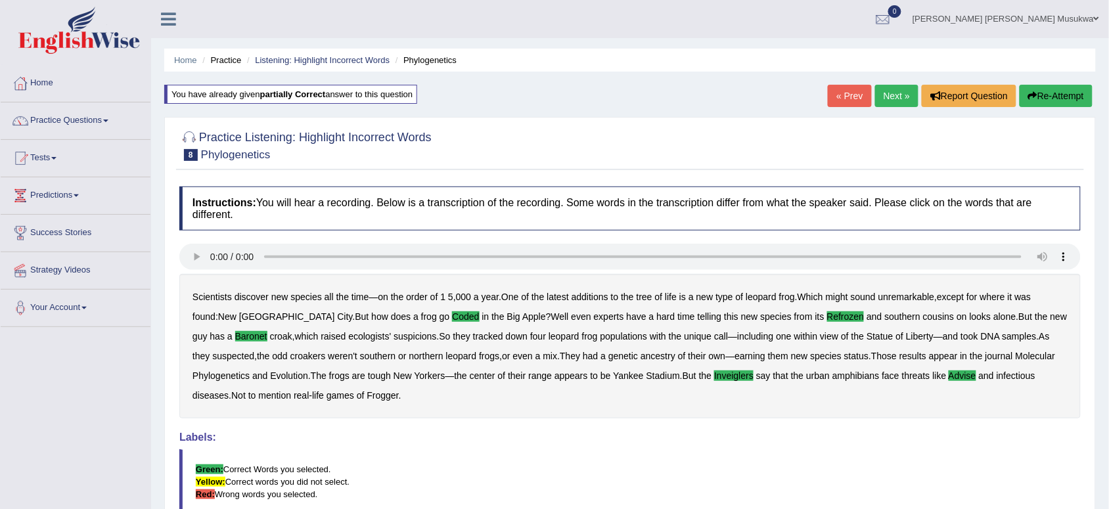
click at [884, 93] on link "Next »" at bounding box center [896, 96] width 43 height 22
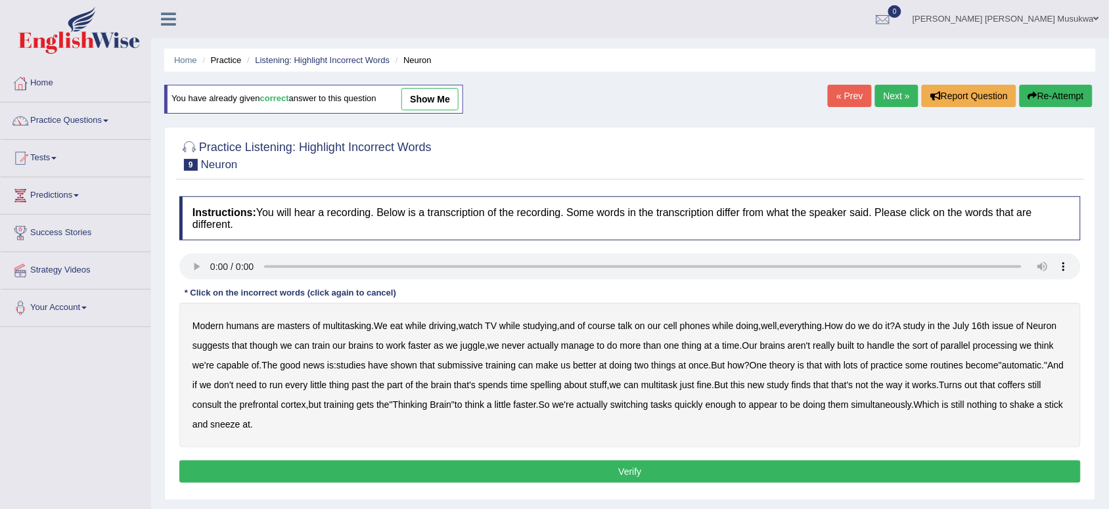
drag, startPoint x: 441, startPoint y: 366, endPoint x: 475, endPoint y: 334, distance: 46.9
click at [475, 334] on div "Modern humans are masters of multitasking . We eat while driving , watch TV whi…" at bounding box center [629, 375] width 901 height 145
drag, startPoint x: 498, startPoint y: 333, endPoint x: 520, endPoint y: 333, distance: 21.7
click at [520, 333] on div "Modern humans are masters of multitasking . We eat while driving , watch TV whi…" at bounding box center [629, 375] width 901 height 145
drag, startPoint x: 529, startPoint y: 330, endPoint x: 544, endPoint y: 353, distance: 27.5
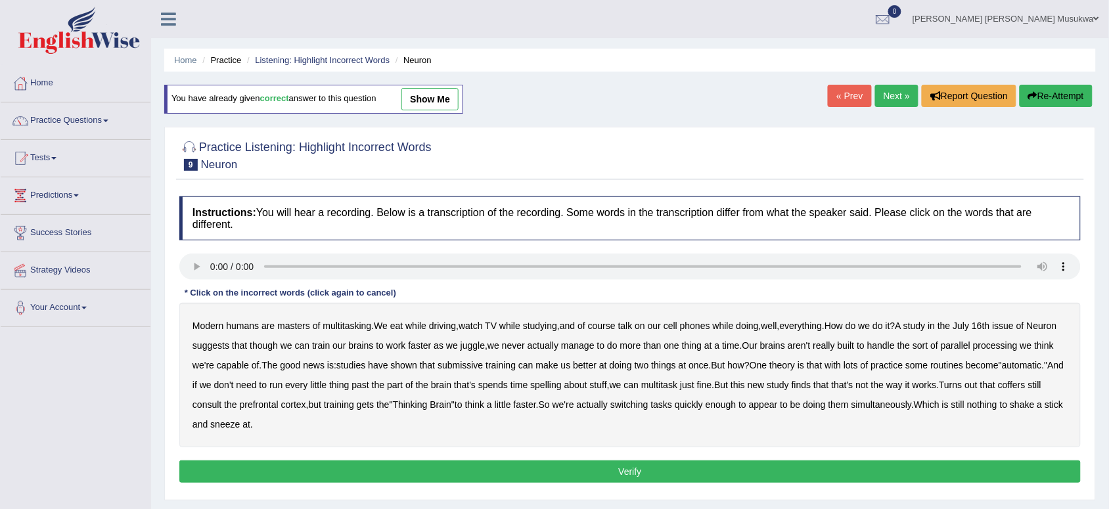
click at [544, 353] on div "Modern humans are masters of multitasking . We eat while driving , watch TV whi…" at bounding box center [629, 375] width 901 height 145
drag, startPoint x: 692, startPoint y: 343, endPoint x: 713, endPoint y: 347, distance: 21.4
click at [713, 347] on div "Modern humans are masters of multitasking . We eat while driving , watch TV whi…" at bounding box center [629, 375] width 901 height 145
drag, startPoint x: 865, startPoint y: 290, endPoint x: 532, endPoint y: 401, distance: 351.1
click at [532, 401] on div "Instructions: You will hear a recording. Below is a transcription of the record…" at bounding box center [630, 342] width 908 height 304
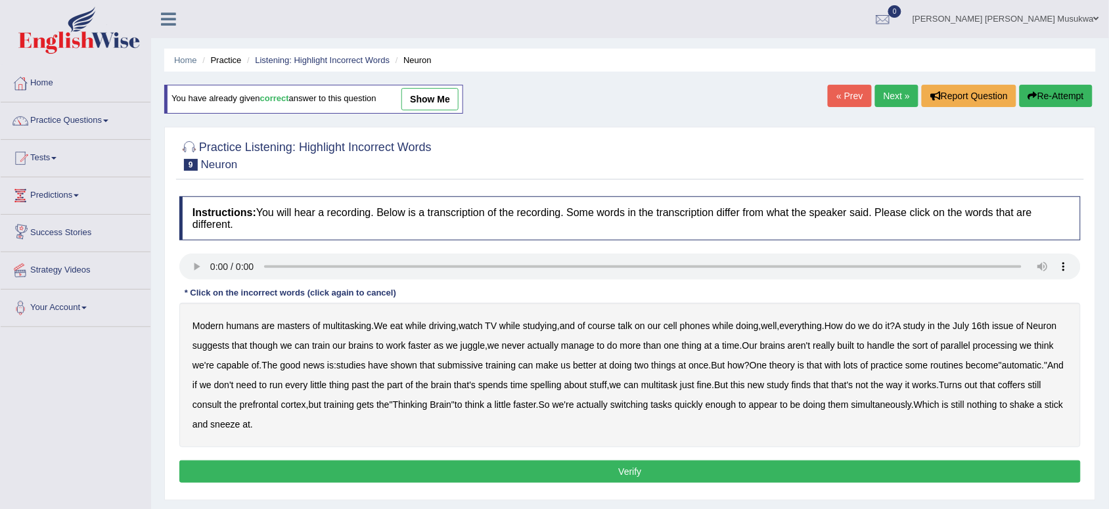
drag, startPoint x: 43, startPoint y: 214, endPoint x: 51, endPoint y: 214, distance: 8.6
click at [51, 214] on li "Predictions Latest Predictions" at bounding box center [76, 195] width 150 height 37
click at [152, 294] on div "Home Practice Listening: Highlight Incorrect Words Neuron You have already give…" at bounding box center [630, 328] width 958 height 657
drag, startPoint x: 609, startPoint y: 336, endPoint x: 652, endPoint y: 338, distance: 42.8
click at [652, 338] on div "Modern humans are masters of multitasking . We eat while driving , watch TV whi…" at bounding box center [629, 375] width 901 height 145
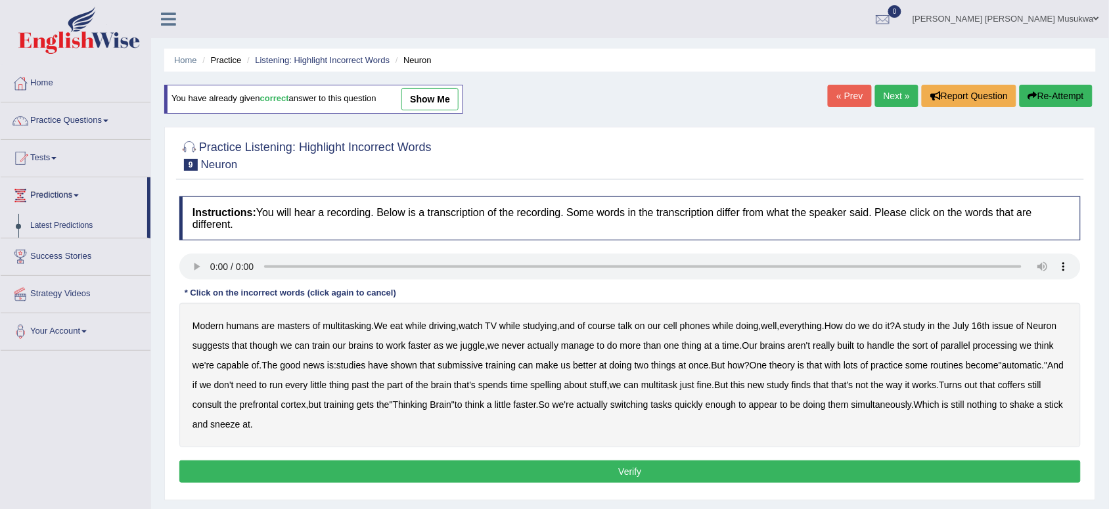
drag, startPoint x: 918, startPoint y: 322, endPoint x: 508, endPoint y: 428, distance: 423.4
click at [508, 428] on div "Modern humans are masters of multitasking . We eat while driving , watch TV whi…" at bounding box center [629, 375] width 901 height 145
click at [278, 343] on b "though" at bounding box center [264, 345] width 28 height 11
click at [483, 365] on b "submissive" at bounding box center [460, 365] width 45 height 11
click at [698, 335] on div "Modern humans are masters of multitasking . We eat while driving , watch TV whi…" at bounding box center [629, 375] width 901 height 145
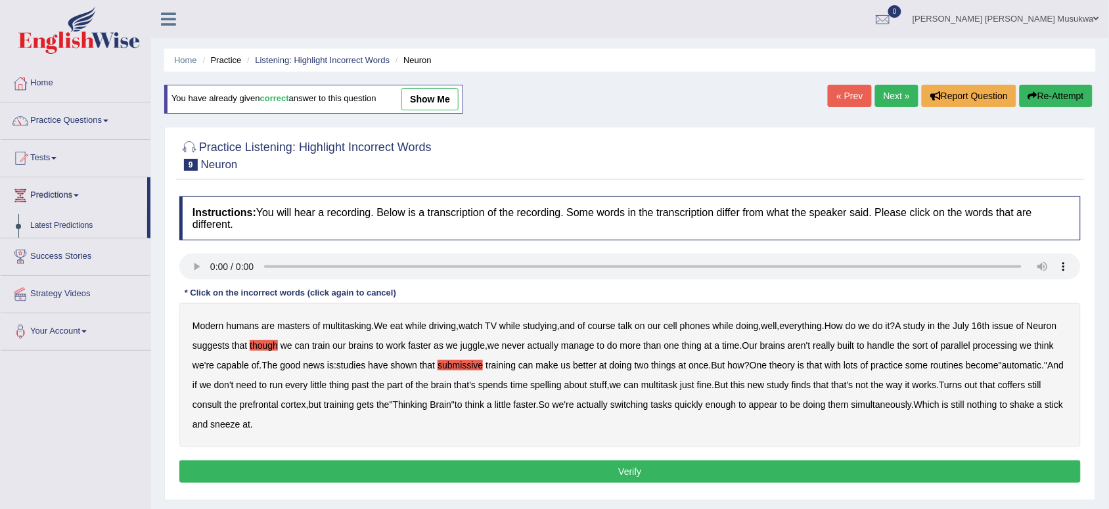
click at [698, 335] on div "Modern humans are masters of multitasking . We eat while driving , watch TV whi…" at bounding box center [629, 375] width 901 height 145
drag, startPoint x: 373, startPoint y: 323, endPoint x: 330, endPoint y: 298, distance: 49.5
click at [330, 298] on div "Instructions: You will hear a recording. Below is a transcription of the record…" at bounding box center [630, 342] width 908 height 304
click at [255, 327] on div "Instructions: You will hear a recording. Below is a transcription of the record…" at bounding box center [630, 342] width 908 height 304
drag, startPoint x: 255, startPoint y: 327, endPoint x: 337, endPoint y: 327, distance: 82.1
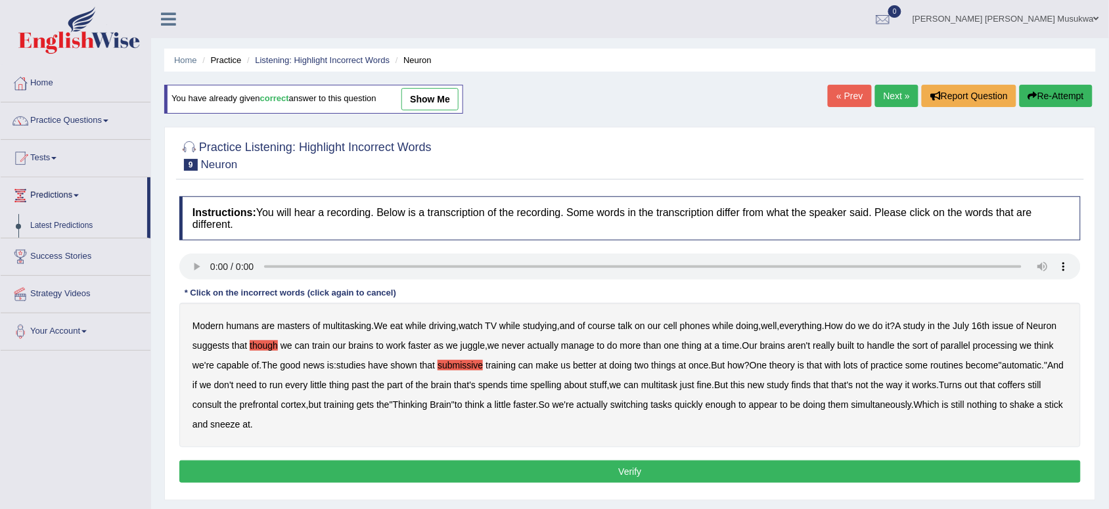
click at [337, 327] on div "Modern humans are masters of multitasking . We eat while driving , watch TV whi…" at bounding box center [629, 375] width 901 height 145
drag, startPoint x: 337, startPoint y: 327, endPoint x: 383, endPoint y: 335, distance: 46.8
click at [383, 335] on div "Modern humans are masters of multitasking . We eat while driving , watch TV whi…" at bounding box center [629, 375] width 901 height 145
click at [485, 342] on b "juggle" at bounding box center [473, 345] width 24 height 11
click at [485, 346] on b "juggle" at bounding box center [473, 345] width 24 height 11
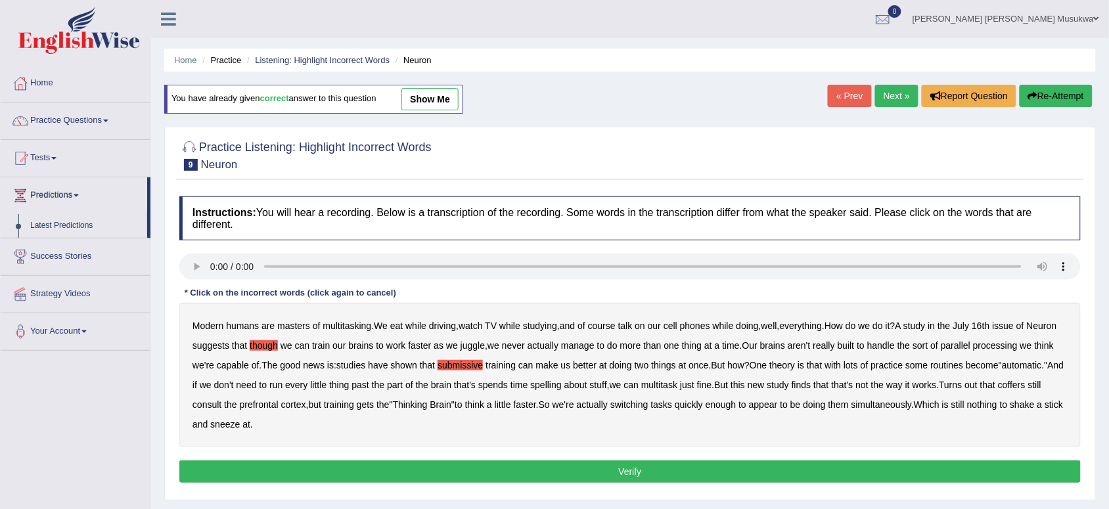
drag, startPoint x: 434, startPoint y: 330, endPoint x: 455, endPoint y: 330, distance: 21.0
click at [455, 330] on b "driving" at bounding box center [442, 326] width 27 height 11
click at [453, 323] on b "driving" at bounding box center [442, 326] width 27 height 11
click at [631, 470] on button "Verify" at bounding box center [629, 472] width 901 height 22
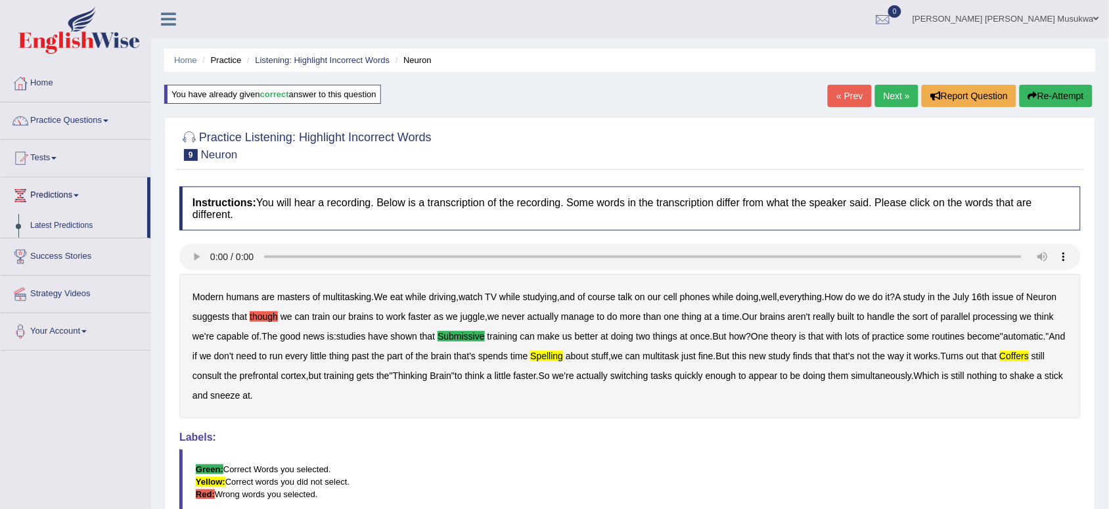
click at [1059, 93] on button "Re-Attempt" at bounding box center [1056, 96] width 73 height 22
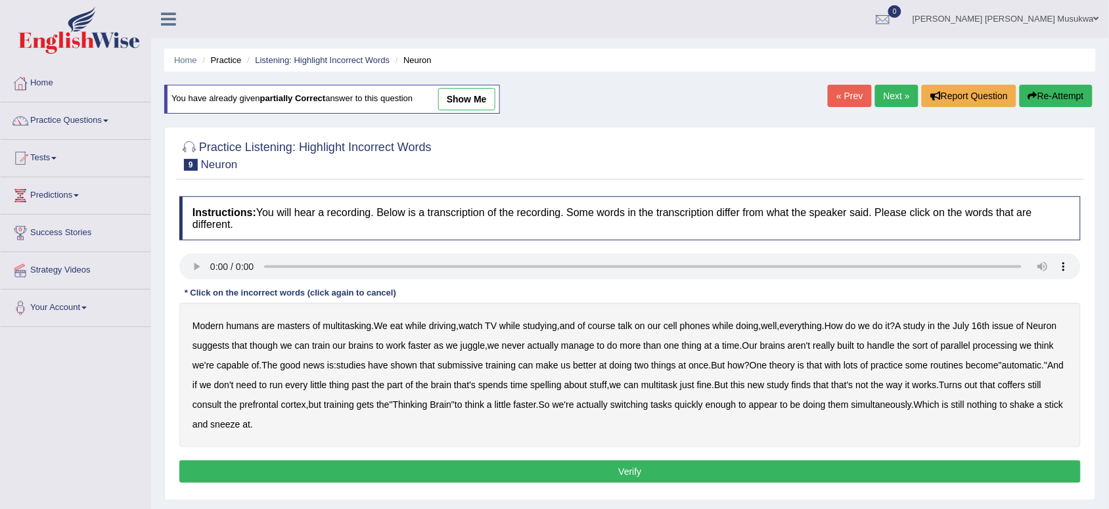
click at [278, 343] on b "though" at bounding box center [264, 345] width 28 height 11
click at [740, 371] on div "Modern humans are masters of multitasking . We eat while driving , watch TV whi…" at bounding box center [629, 375] width 901 height 145
click at [508, 386] on b "spends" at bounding box center [493, 385] width 30 height 11
click at [508, 389] on b "spends" at bounding box center [493, 385] width 30 height 11
click at [774, 330] on b "well" at bounding box center [770, 326] width 16 height 11
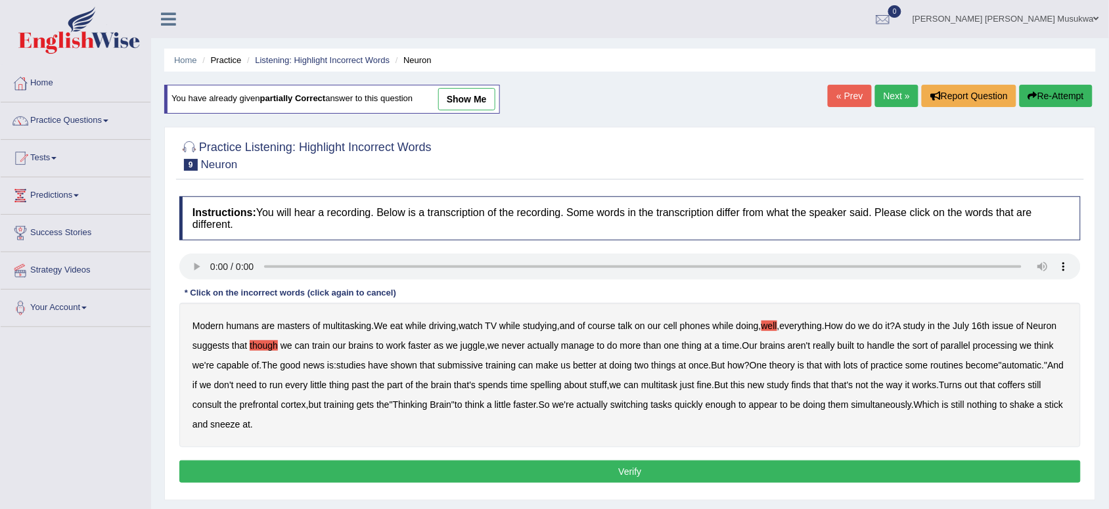
click at [774, 330] on b "well" at bounding box center [770, 326] width 16 height 11
click at [181, 280] on div "Home Practice Listening: Highlight Incorrect Words Neuron You have already give…" at bounding box center [630, 328] width 958 height 657
drag, startPoint x: 649, startPoint y: 319, endPoint x: 679, endPoint y: 337, distance: 35.0
click at [679, 337] on div "Modern humans are masters of multitasking . We eat while driving , watch TV whi…" at bounding box center [629, 375] width 901 height 145
click at [483, 365] on b "submissive" at bounding box center [460, 365] width 45 height 11
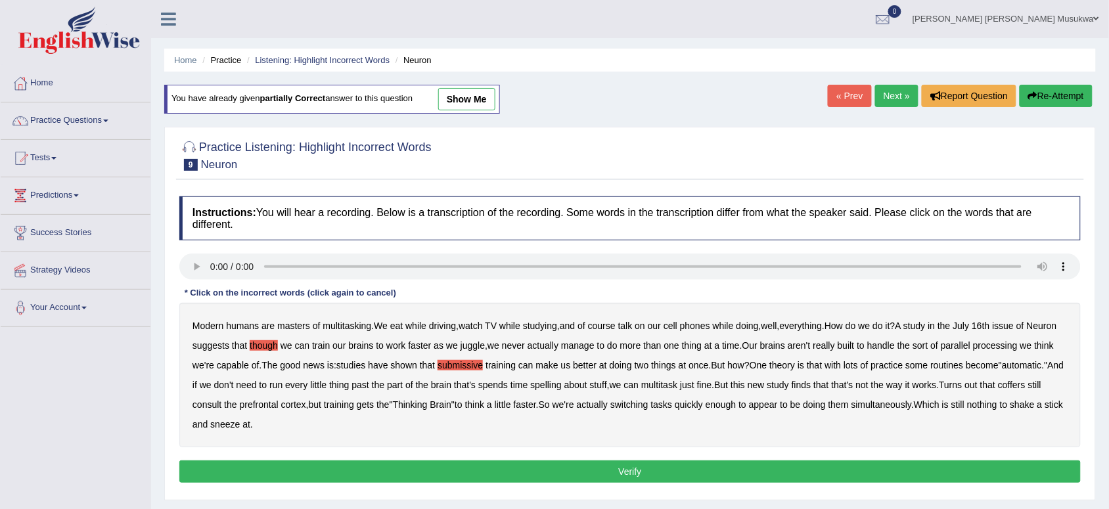
drag, startPoint x: 704, startPoint y: 373, endPoint x: 729, endPoint y: 383, distance: 27.5
click at [729, 383] on div "Modern humans are masters of multitasking . We eat while driving , watch TV whi…" at bounding box center [629, 375] width 901 height 145
click at [677, 383] on b "multitask" at bounding box center [659, 385] width 36 height 11
click at [633, 470] on button "Verify" at bounding box center [629, 472] width 901 height 22
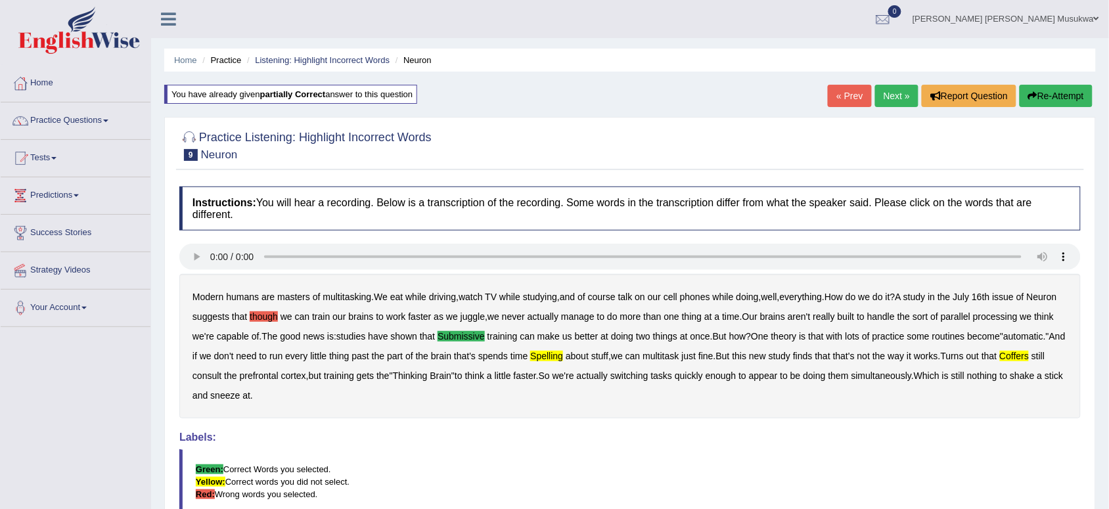
click at [1057, 85] on button "Re-Attempt" at bounding box center [1056, 96] width 73 height 22
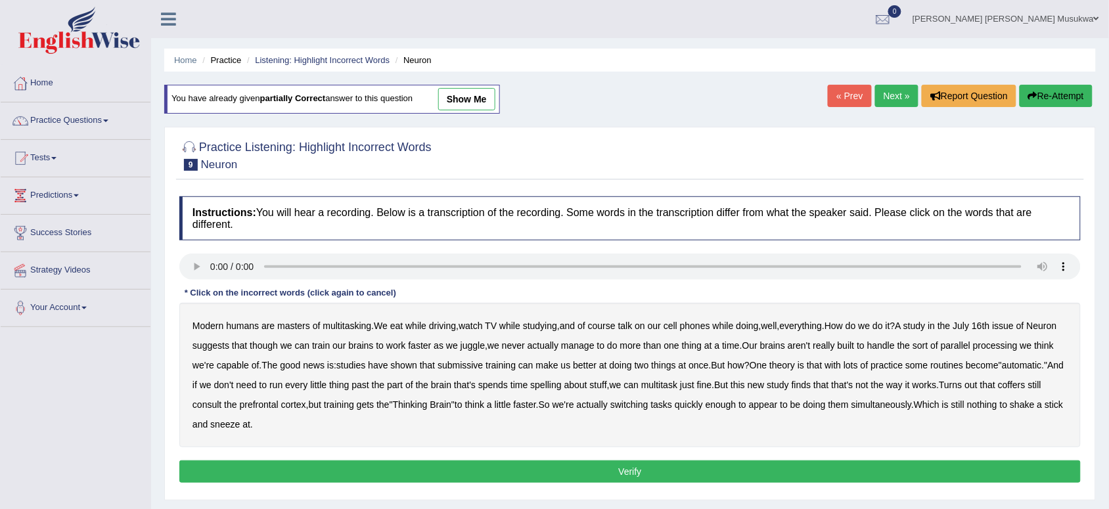
click at [998, 390] on b "coffers" at bounding box center [1012, 385] width 28 height 11
click at [561, 385] on b "spelling" at bounding box center [545, 385] width 31 height 11
click at [491, 372] on div "Modern humans are masters of multitasking . We eat while driving , watch TV whi…" at bounding box center [629, 375] width 901 height 145
click at [497, 359] on div "Modern humans are masters of multitasking . We eat while driving , watch TV whi…" at bounding box center [629, 375] width 901 height 145
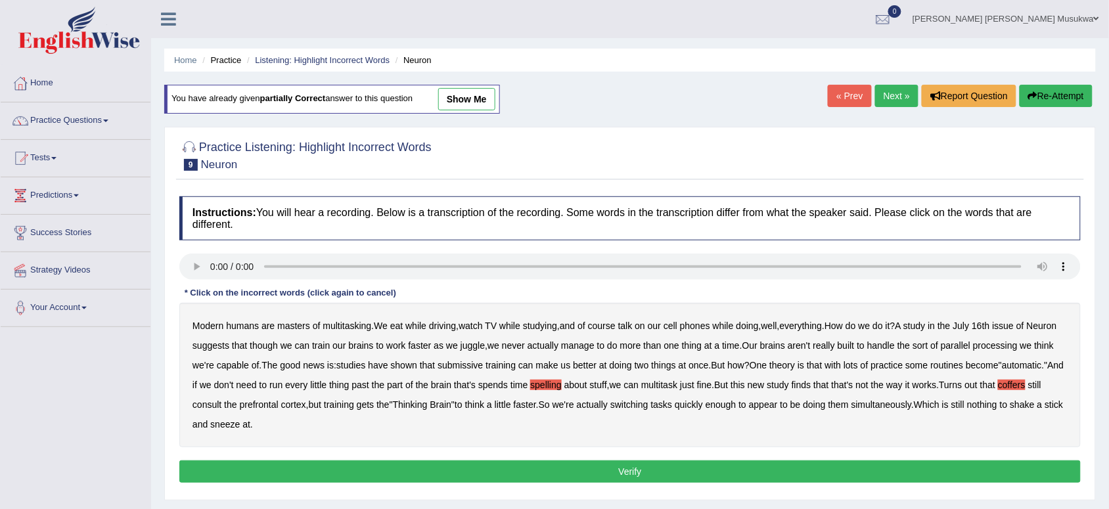
click at [483, 361] on b "submissive" at bounding box center [460, 365] width 45 height 11
click at [725, 303] on div "Modern humans are masters of multitasking . We eat while driving , watch TV whi…" at bounding box center [629, 375] width 901 height 145
click at [615, 289] on div "Instructions: You will hear a recording. Below is a transcription of the record…" at bounding box center [630, 342] width 908 height 304
click at [533, 468] on button "Verify" at bounding box center [629, 472] width 901 height 22
